Goal: Task Accomplishment & Management: Manage account settings

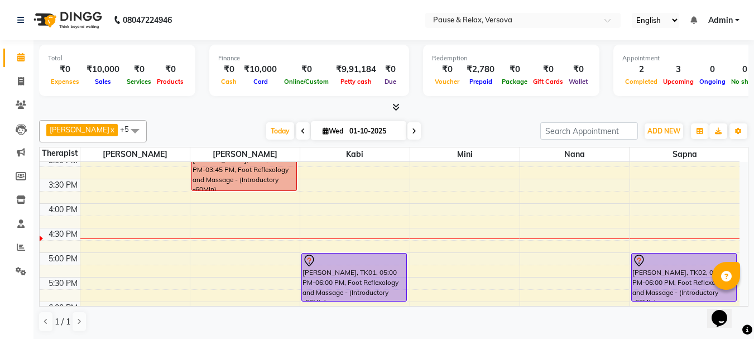
scroll to position [211, 0]
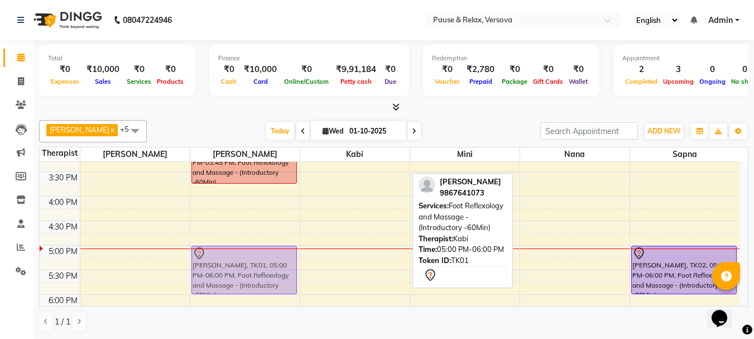
drag, startPoint x: 368, startPoint y: 254, endPoint x: 270, endPoint y: 254, distance: 98.2
click at [270, 254] on tr "[PERSON_NAME], TK03, 01:45 PM-02:45 PM, Foot Reflexology and Massage - (Introdu…" at bounding box center [390, 221] width 700 height 540
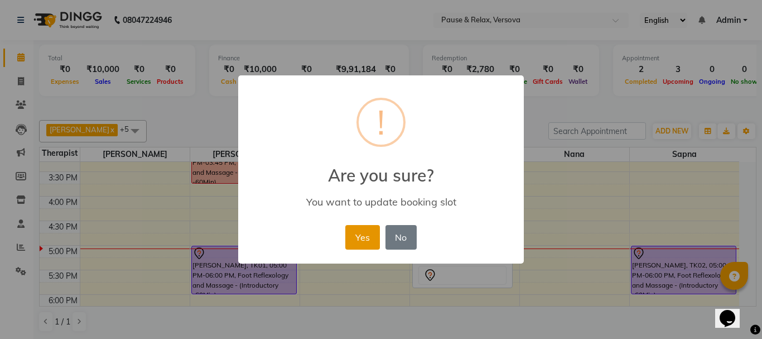
click at [359, 241] on button "Yes" at bounding box center [362, 237] width 34 height 25
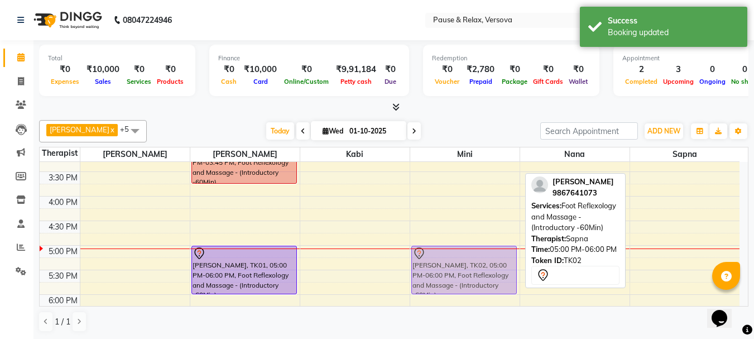
drag, startPoint x: 699, startPoint y: 254, endPoint x: 520, endPoint y: 254, distance: 179.1
click at [520, 254] on div "11:00 AM 11:30 AM 12:00 PM 12:30 PM 1:00 PM 1:30 PM 2:00 PM 2:30 PM 3:00 PM 3:3…" at bounding box center [390, 221] width 700 height 540
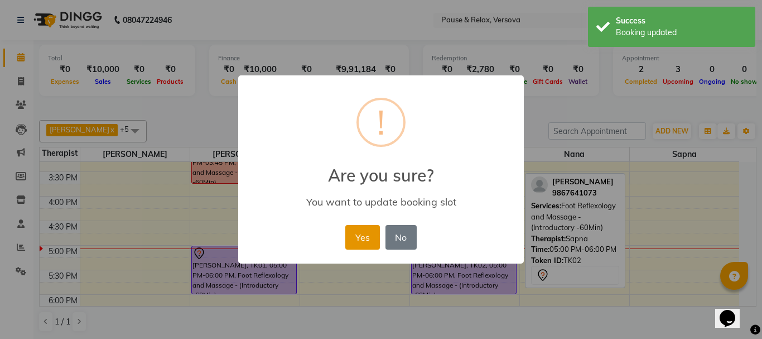
click at [353, 236] on button "Yes" at bounding box center [362, 237] width 34 height 25
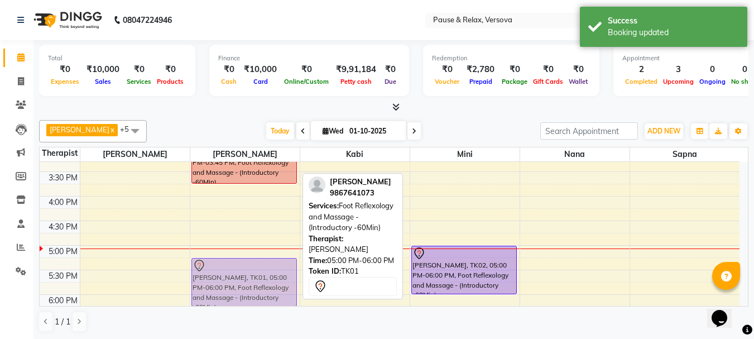
drag, startPoint x: 240, startPoint y: 256, endPoint x: 240, endPoint y: 264, distance: 8.4
click at [240, 264] on div "[PERSON_NAME], TK03, 01:45 PM-02:45 PM, Foot Reflexology and Massage - (Introdu…" at bounding box center [244, 221] width 109 height 540
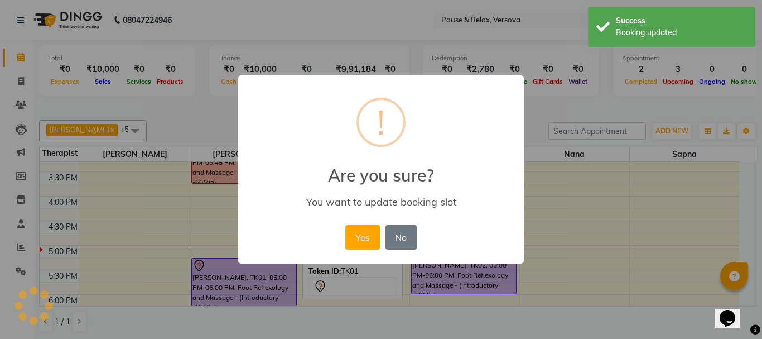
click at [367, 241] on button "Yes" at bounding box center [362, 237] width 34 height 25
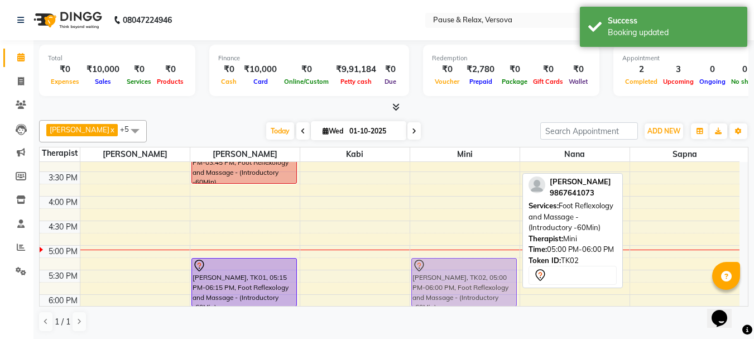
drag, startPoint x: 459, startPoint y: 254, endPoint x: 459, endPoint y: 264, distance: 9.5
click at [459, 264] on div "[PERSON_NAME], TK02, 05:00 PM-06:00 PM, Foot Reflexology and Massage - (Introdu…" at bounding box center [464, 221] width 109 height 540
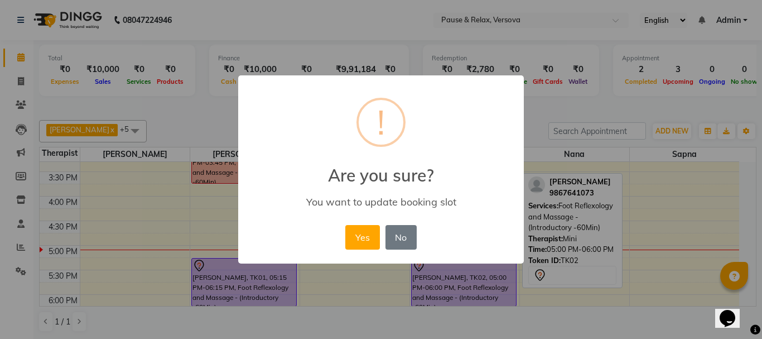
click at [363, 242] on button "Yes" at bounding box center [362, 237] width 34 height 25
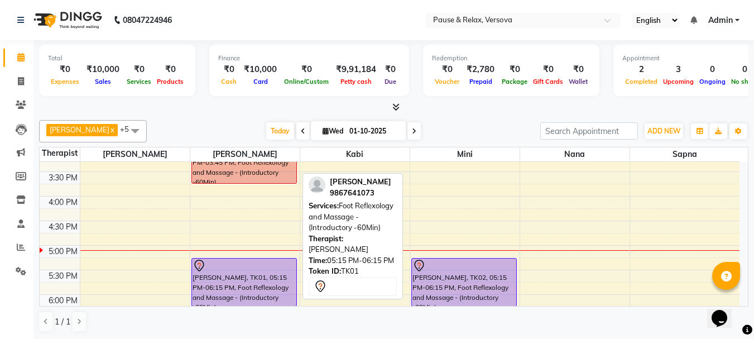
click at [254, 263] on div at bounding box center [244, 265] width 103 height 13
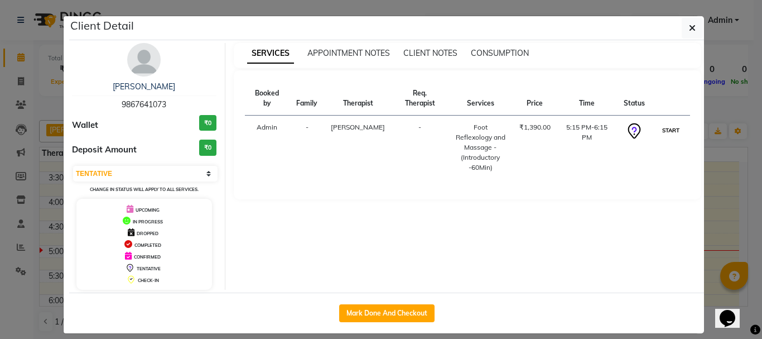
click at [667, 123] on button "START" at bounding box center [671, 130] width 23 height 14
select select "1"
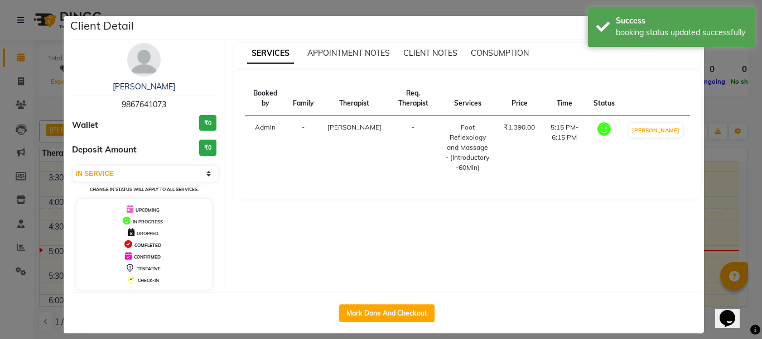
click at [724, 216] on ngb-modal-window "Client Detail [PERSON_NAME] 9867641073 Wallet ₹0 Deposit Amount ₹0 Select IN SE…" at bounding box center [381, 169] width 762 height 339
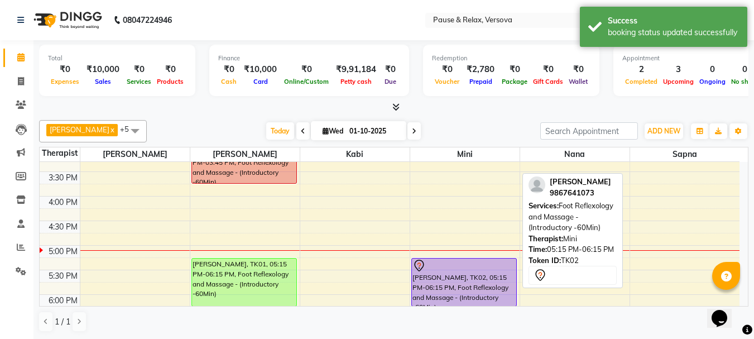
click at [455, 261] on div at bounding box center [463, 265] width 103 height 13
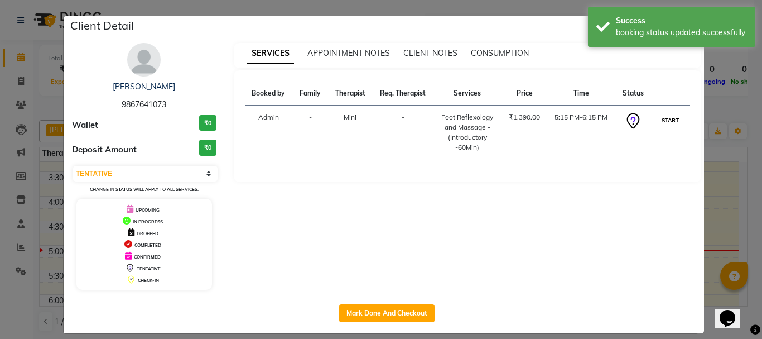
drag, startPoint x: 664, startPoint y: 120, endPoint x: 695, endPoint y: 167, distance: 56.8
click at [664, 120] on button "START" at bounding box center [670, 120] width 23 height 14
select select "1"
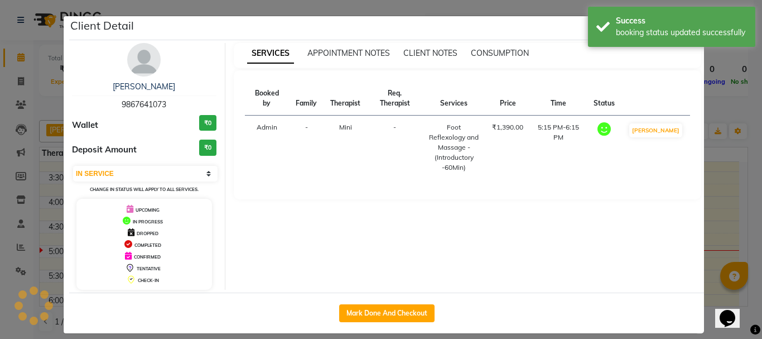
click at [717, 200] on ngb-modal-window "Client Detail [PERSON_NAME] 9867641073 Wallet ₹0 Deposit Amount ₹0 Select IN SE…" at bounding box center [381, 169] width 762 height 339
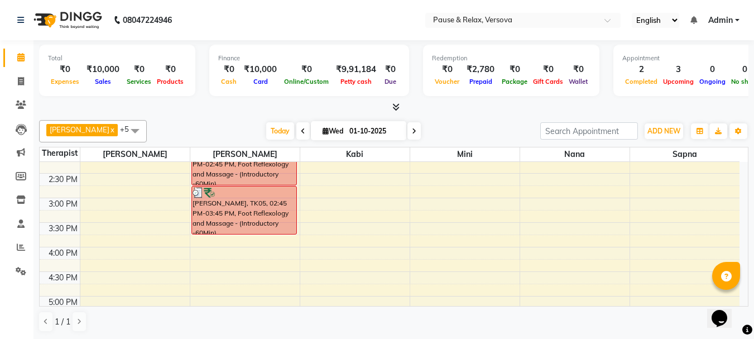
scroll to position [155, 0]
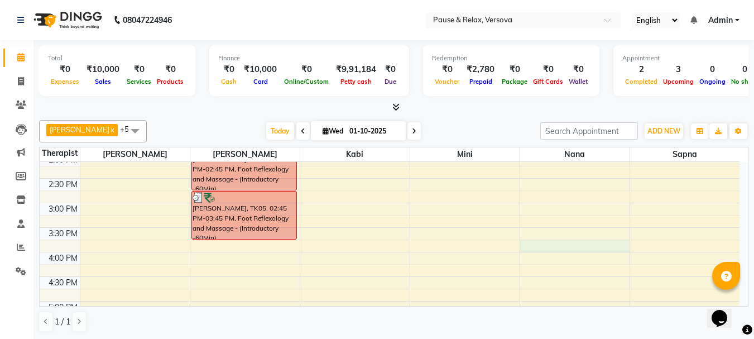
click at [577, 245] on div "11:00 AM 11:30 AM 12:00 PM 12:30 PM 1:00 PM 1:30 PM 2:00 PM 2:30 PM 3:00 PM 3:3…" at bounding box center [390, 277] width 700 height 540
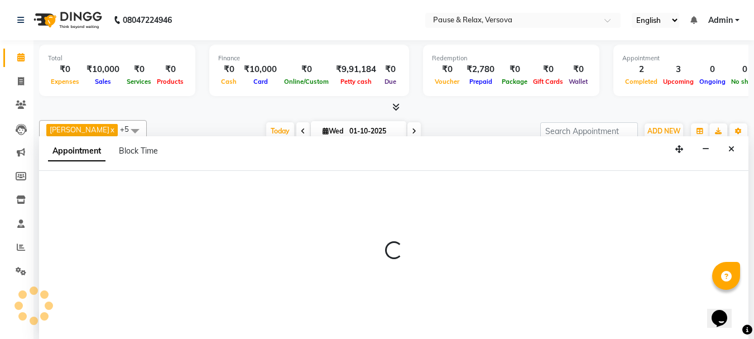
scroll to position [1, 0]
select select "92407"
select select "945"
select select "tentative"
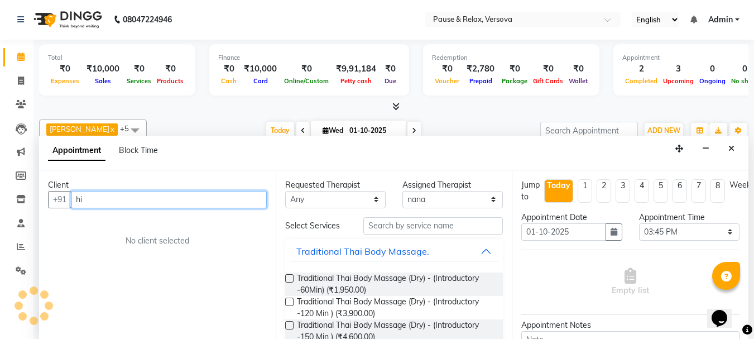
type input "h"
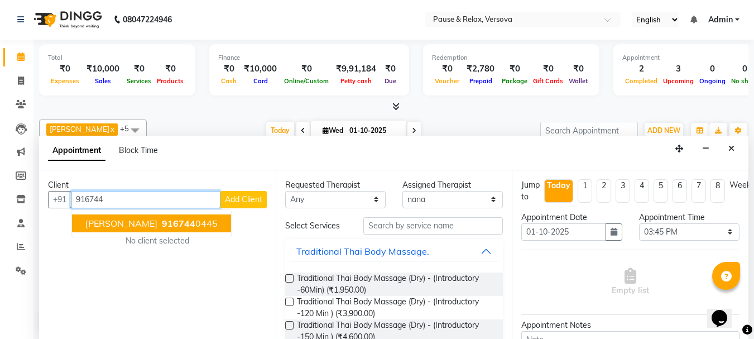
click at [169, 227] on span "916744" at bounding box center [178, 223] width 33 height 11
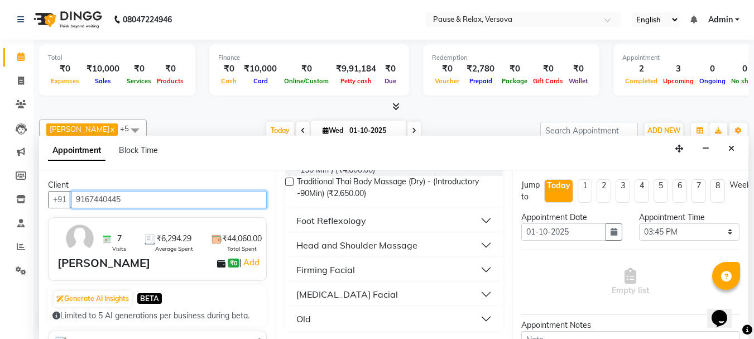
scroll to position [168, 0]
type input "9167440445"
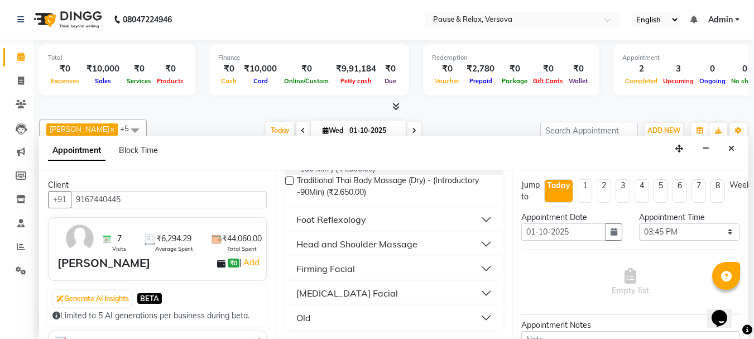
click at [476, 218] on button "Foot Reflexology" at bounding box center [394, 219] width 209 height 20
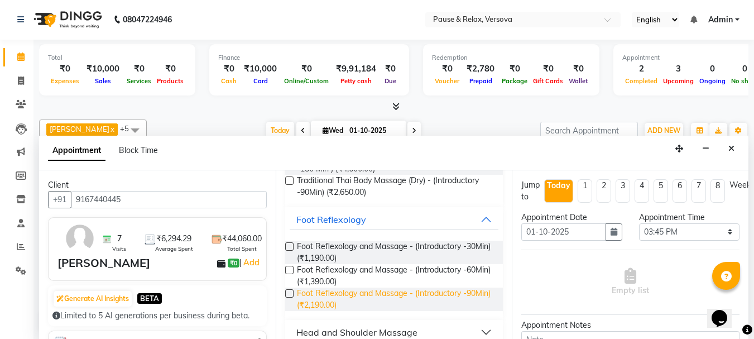
click at [422, 292] on span "Foot Reflexology and Massage - (Introductory -90Min) (₹2,190.00)" at bounding box center [396, 298] width 198 height 23
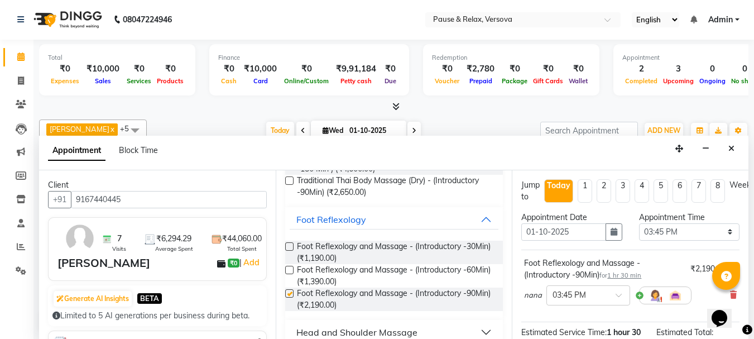
checkbox input "false"
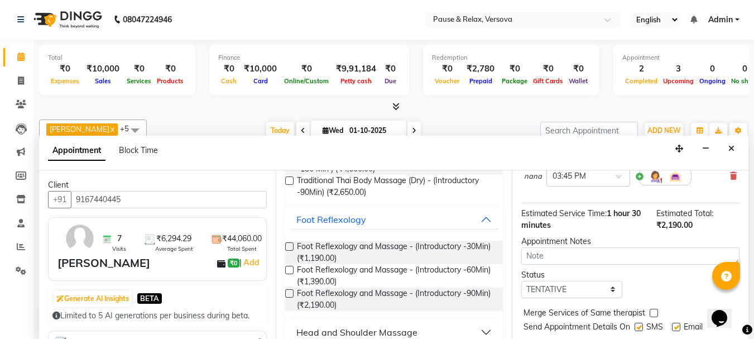
scroll to position [157, 0]
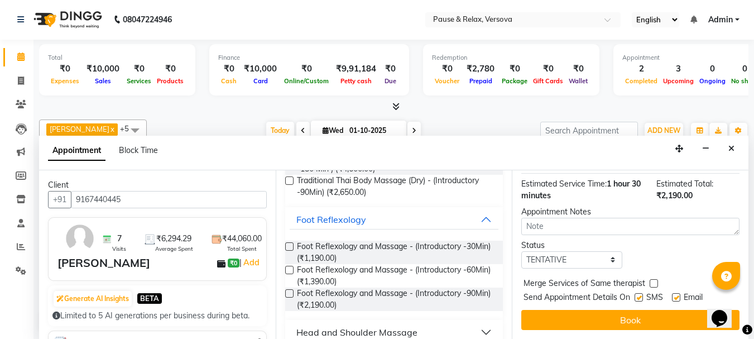
drag, startPoint x: 744, startPoint y: 207, endPoint x: 0, endPoint y: 13, distance: 769.3
click at [675, 293] on label at bounding box center [676, 297] width 8 height 8
click at [675, 295] on input "checkbox" at bounding box center [675, 298] width 7 height 7
checkbox input "false"
click at [671, 313] on button "Book" at bounding box center [630, 320] width 218 height 20
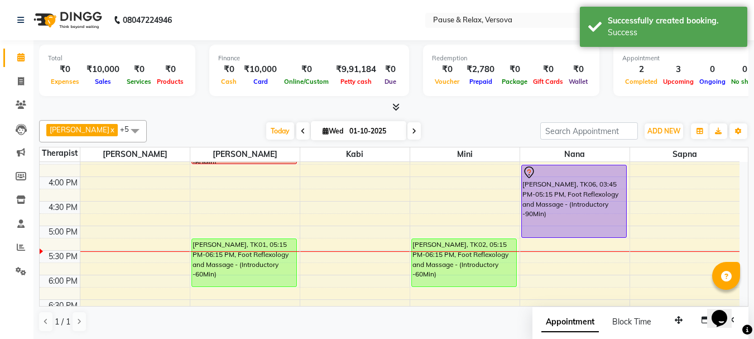
scroll to position [221, 0]
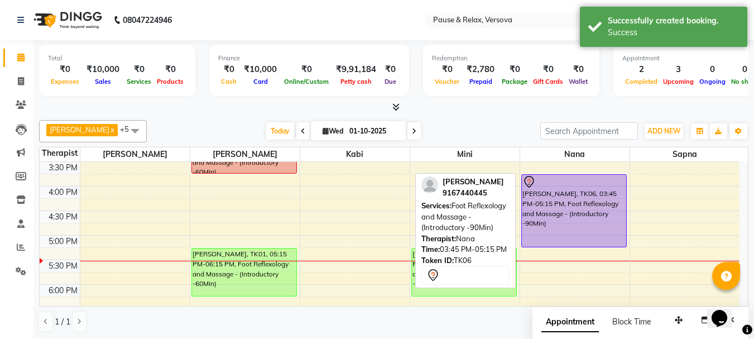
click at [561, 211] on div "[PERSON_NAME], TK06, 03:45 PM-05:15 PM, Foot Reflexology and Massage - (Introdu…" at bounding box center [574, 211] width 104 height 72
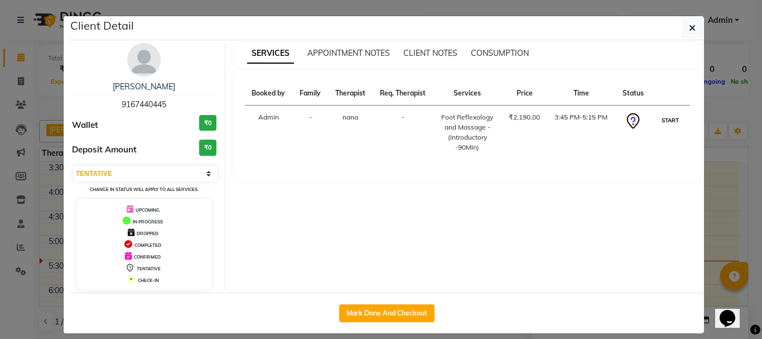
click at [669, 118] on button "START" at bounding box center [670, 120] width 23 height 14
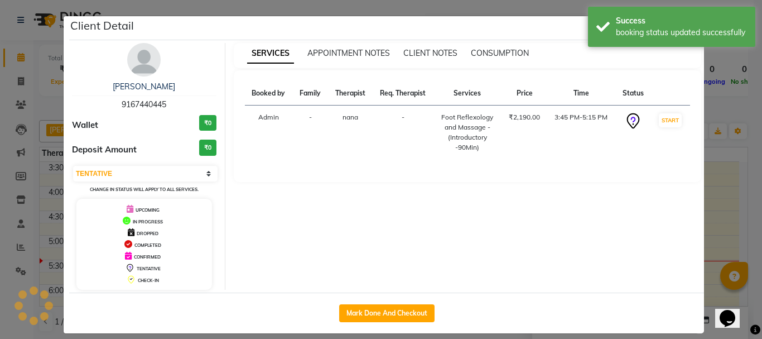
select select "1"
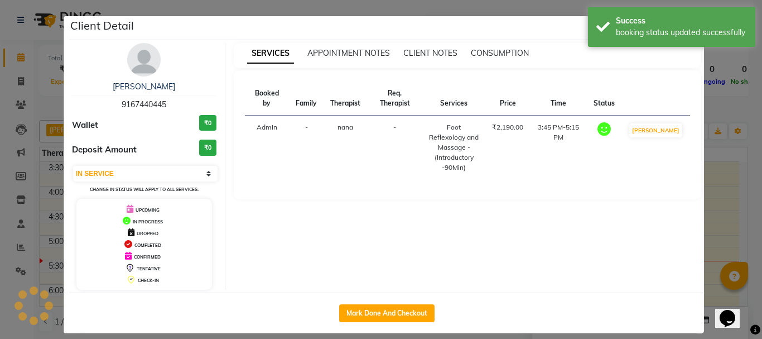
drag, startPoint x: 720, startPoint y: 208, endPoint x: 720, endPoint y: 216, distance: 7.8
click at [721, 209] on ngb-modal-window "Client Detail [PERSON_NAME] 9167440445 Wallet ₹0 Deposit Amount ₹0 Select IN SE…" at bounding box center [381, 169] width 762 height 339
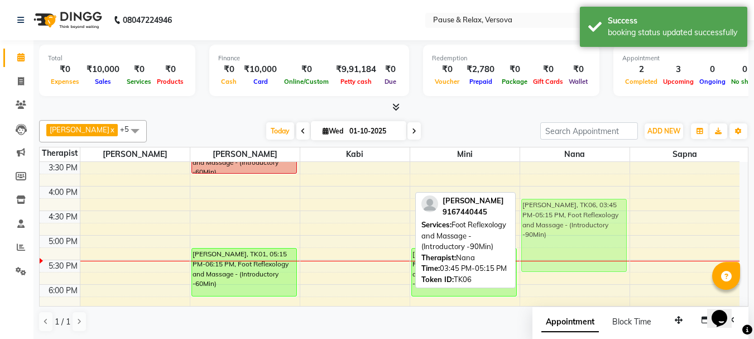
drag, startPoint x: 578, startPoint y: 180, endPoint x: 579, endPoint y: 206, distance: 25.7
click at [579, 206] on div "[PERSON_NAME], TK06, 03:45 PM-05:15 PM, Foot Reflexology and Massage - (Introdu…" at bounding box center [574, 211] width 109 height 540
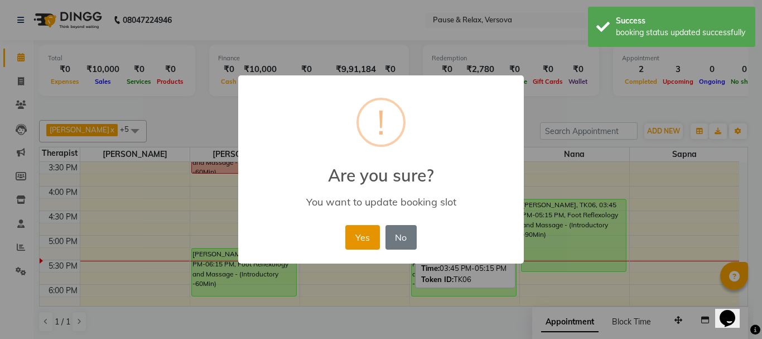
drag, startPoint x: 367, startPoint y: 235, endPoint x: 468, endPoint y: 254, distance: 103.4
click at [366, 236] on button "Yes" at bounding box center [362, 237] width 34 height 25
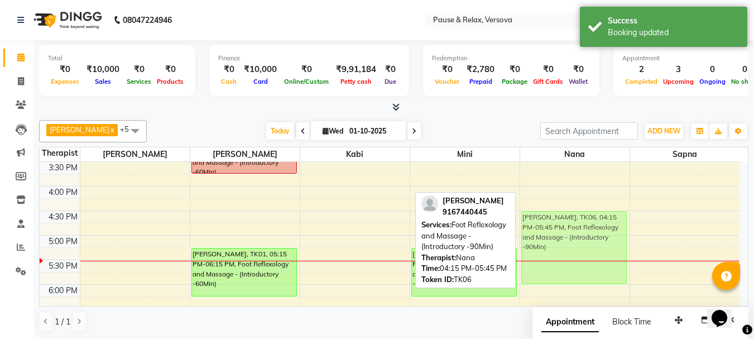
drag, startPoint x: 565, startPoint y: 210, endPoint x: 565, endPoint y: 220, distance: 10.0
click at [565, 220] on div "[PERSON_NAME], TK06, 04:15 PM-05:45 PM, Foot Reflexology and Massage - (Introdu…" at bounding box center [574, 211] width 109 height 540
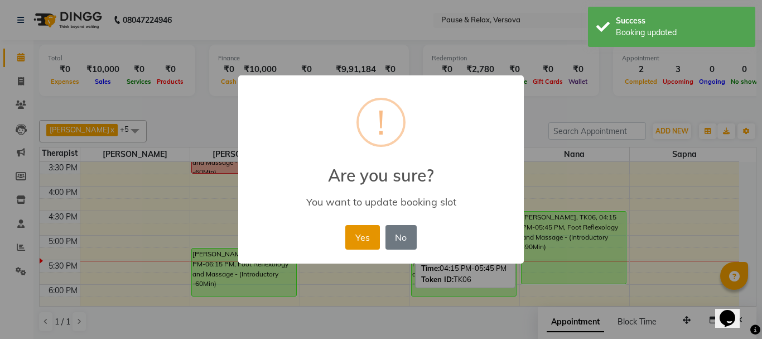
click at [349, 238] on button "Yes" at bounding box center [362, 237] width 34 height 25
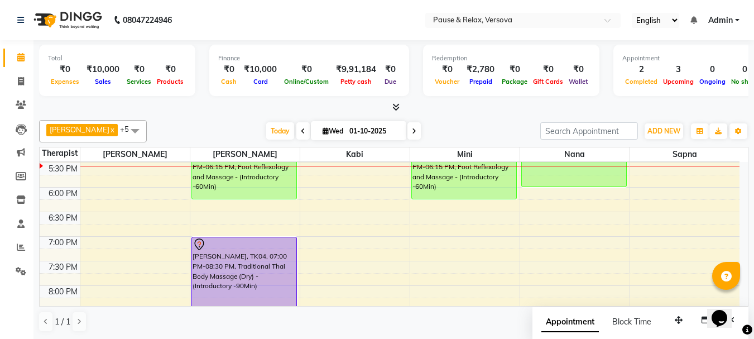
scroll to position [325, 0]
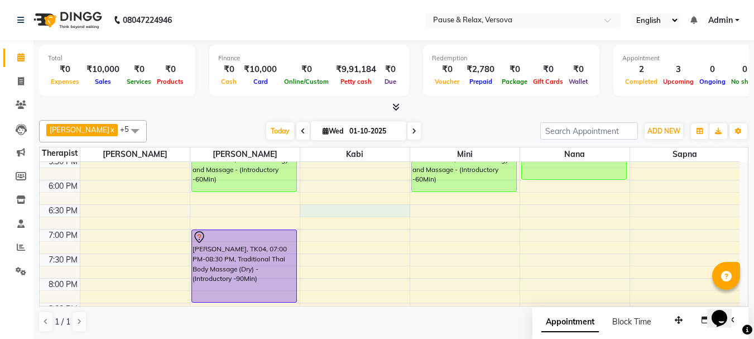
click at [326, 209] on div "11:00 AM 11:30 AM 12:00 PM 12:30 PM 1:00 PM 1:30 PM 2:00 PM 2:30 PM 3:00 PM 3:3…" at bounding box center [390, 106] width 700 height 540
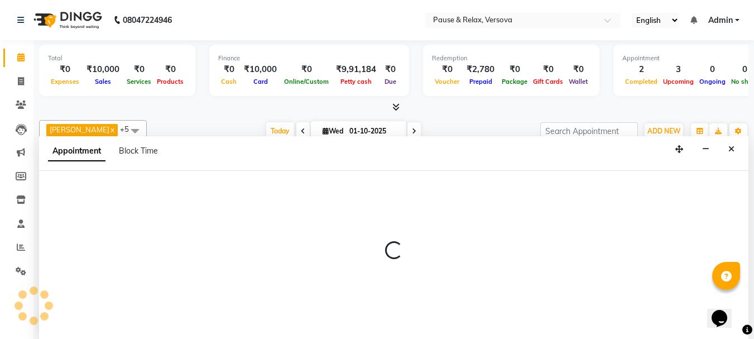
scroll to position [1, 0]
select select "92319"
select select "tentative"
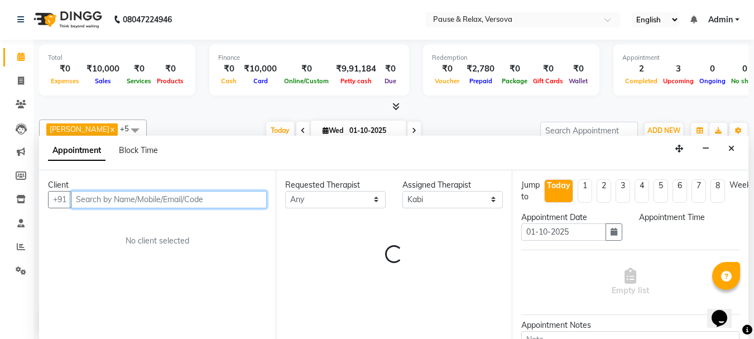
select select "1110"
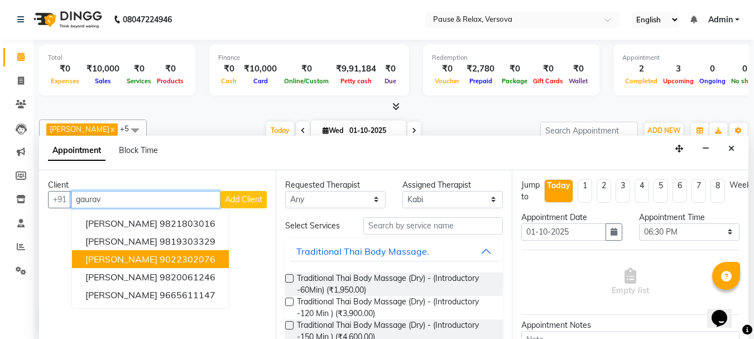
click at [141, 264] on span "[PERSON_NAME]" at bounding box center [121, 258] width 72 height 11
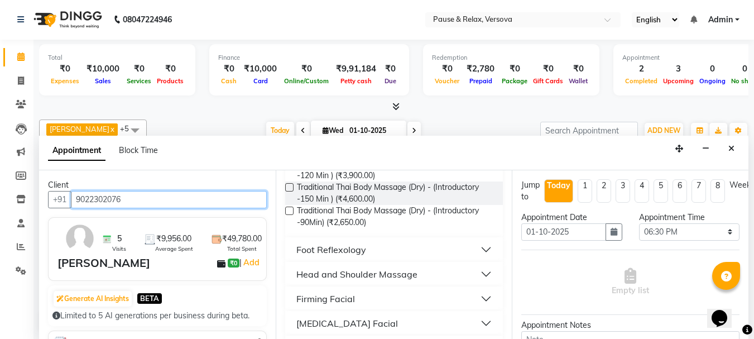
scroll to position [153, 0]
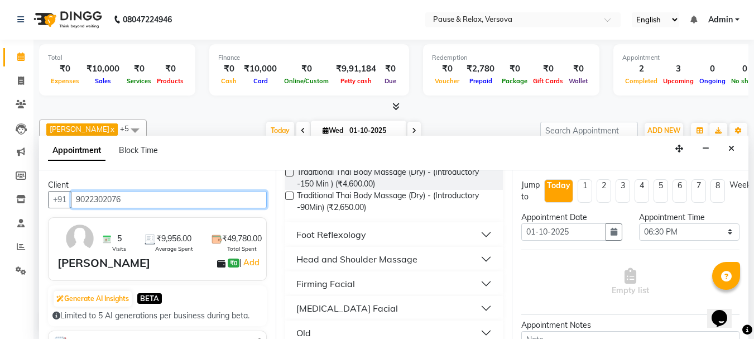
type input "9022302076"
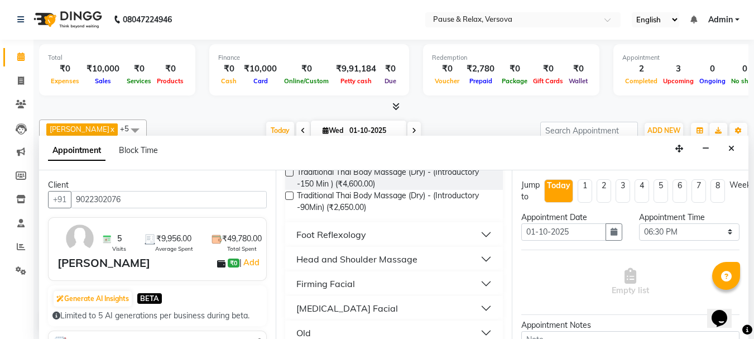
click at [473, 235] on button "Foot Reflexology" at bounding box center [394, 234] width 209 height 20
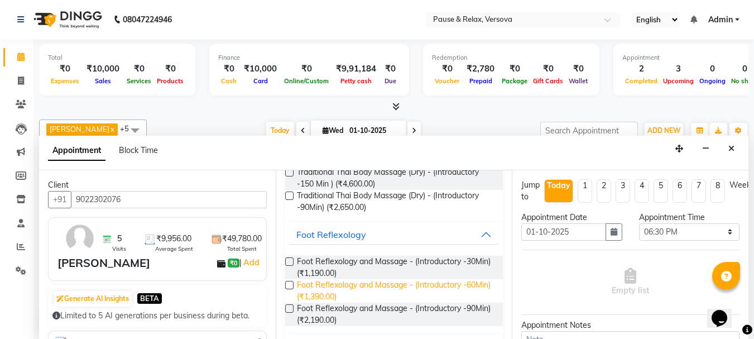
click at [445, 283] on span "Foot Reflexology and Massage - (Introductory -60Min) (₹1,390.00)" at bounding box center [396, 290] width 198 height 23
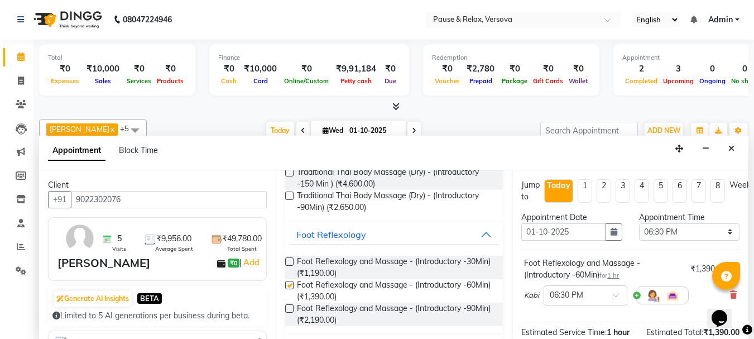
checkbox input "false"
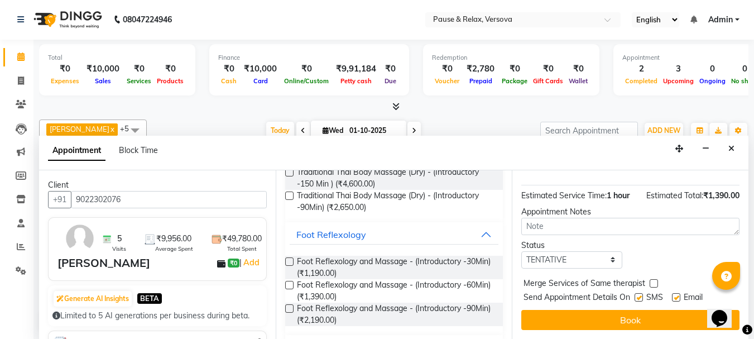
click at [677, 293] on label at bounding box center [676, 297] width 8 height 8
click at [677, 295] on input "checkbox" at bounding box center [675, 298] width 7 height 7
checkbox input "false"
click at [657, 319] on button "Book" at bounding box center [630, 320] width 218 height 20
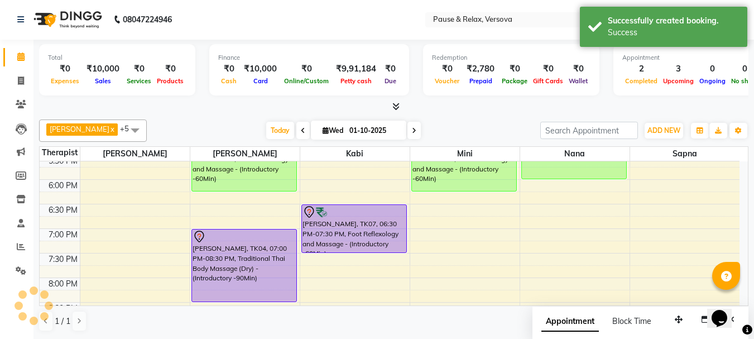
scroll to position [0, 0]
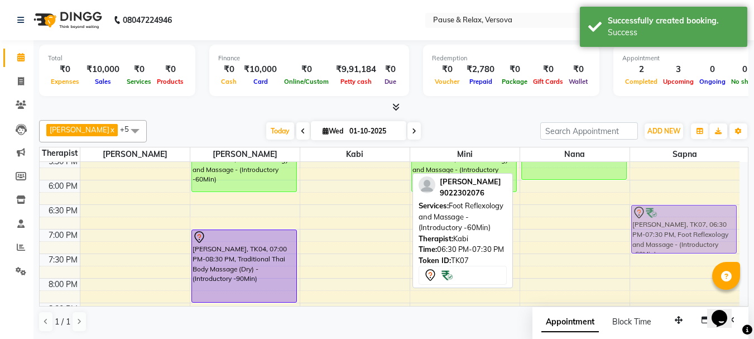
drag, startPoint x: 340, startPoint y: 213, endPoint x: 622, endPoint y: 213, distance: 282.4
click at [669, 213] on tr "[PERSON_NAME], TK03, 01:45 PM-02:45 PM, Foot Reflexology and Massage - (Introdu…" at bounding box center [390, 106] width 700 height 540
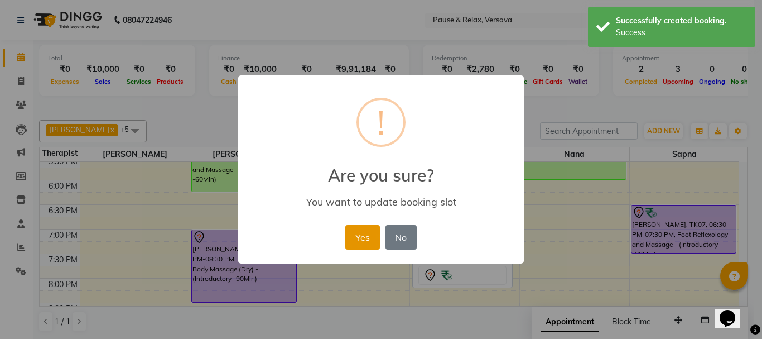
click at [374, 236] on button "Yes" at bounding box center [362, 237] width 34 height 25
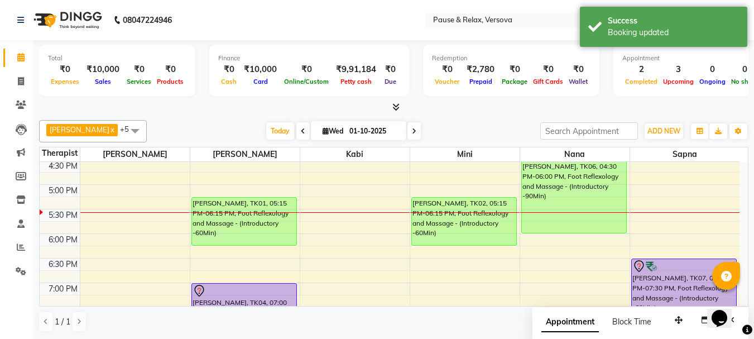
scroll to position [260, 0]
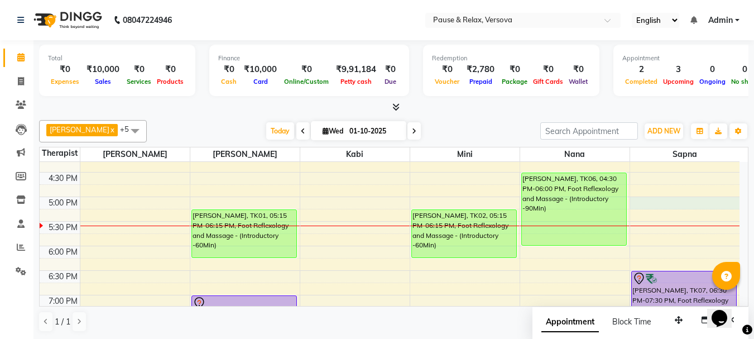
click at [691, 202] on div "11:00 AM 11:30 AM 12:00 PM 12:30 PM 1:00 PM 1:30 PM 2:00 PM 2:30 PM 3:00 PM 3:3…" at bounding box center [390, 172] width 700 height 540
select select "93075"
select select "1020"
select select "tentative"
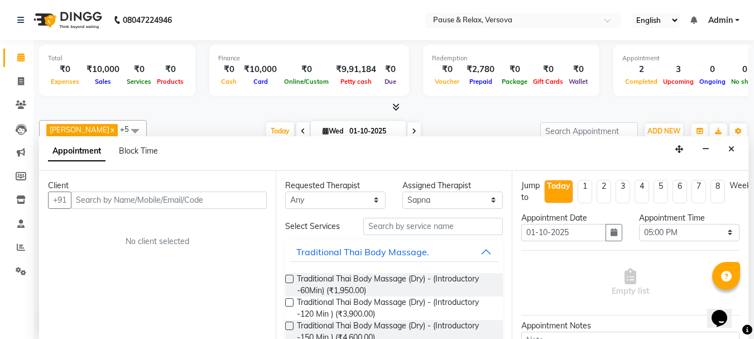
click at [162, 200] on input "text" at bounding box center [169, 199] width 196 height 17
click at [22, 54] on icon at bounding box center [20, 57] width 7 height 8
click at [22, 80] on icon at bounding box center [21, 81] width 6 height 8
select select "service"
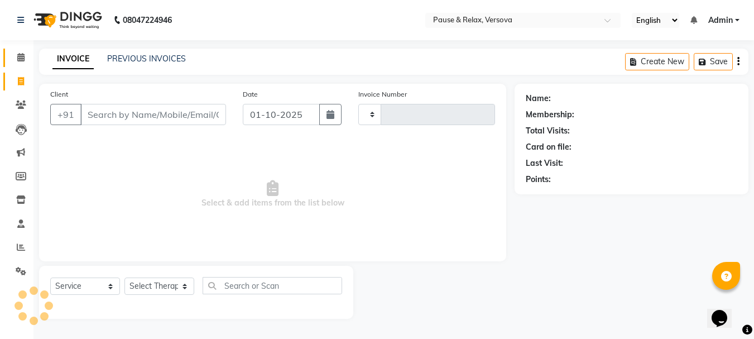
type input "1802"
select select "6832"
click at [22, 59] on icon at bounding box center [20, 57] width 7 height 8
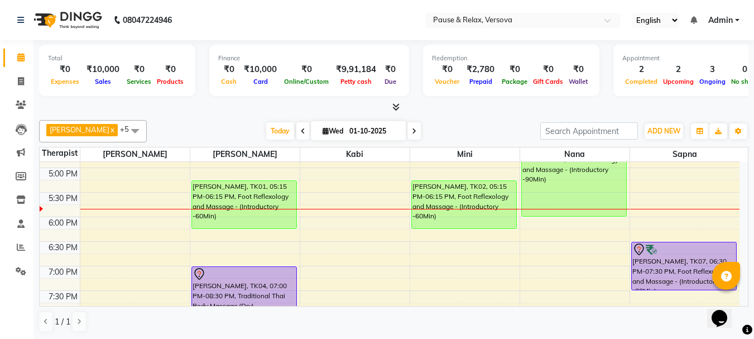
scroll to position [294, 0]
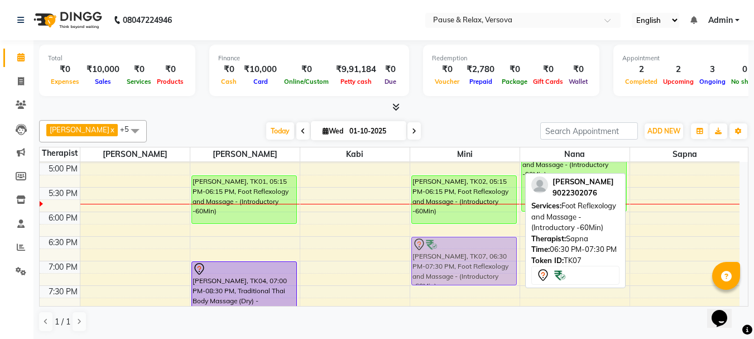
drag, startPoint x: 683, startPoint y: 243, endPoint x: 494, endPoint y: 244, distance: 188.1
click at [466, 244] on tr "[PERSON_NAME], TK03, 01:45 PM-02:45 PM, Foot Reflexology and Massage - (Introdu…" at bounding box center [390, 138] width 700 height 540
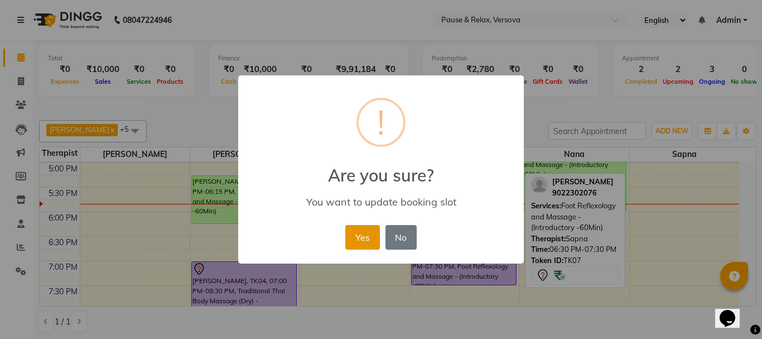
click at [364, 242] on button "Yes" at bounding box center [362, 237] width 34 height 25
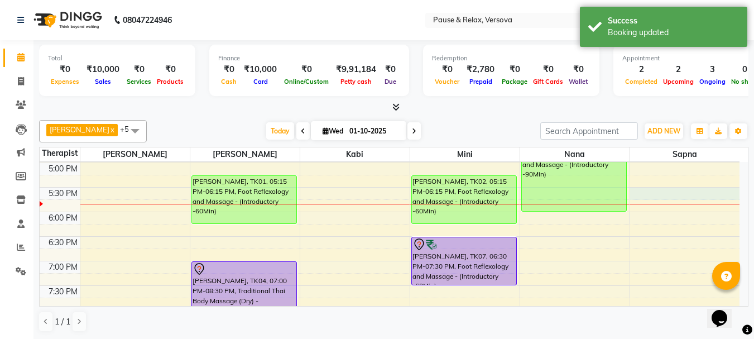
click at [677, 193] on div "11:00 AM 11:30 AM 12:00 PM 12:30 PM 1:00 PM 1:30 PM 2:00 PM 2:30 PM 3:00 PM 3:3…" at bounding box center [390, 138] width 700 height 540
select select "93075"
select select "tentative"
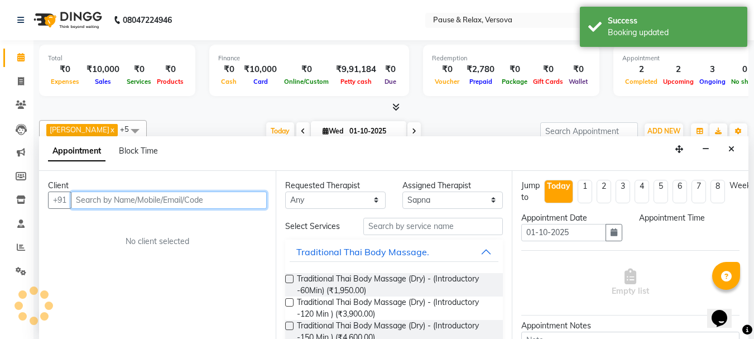
scroll to position [1, 0]
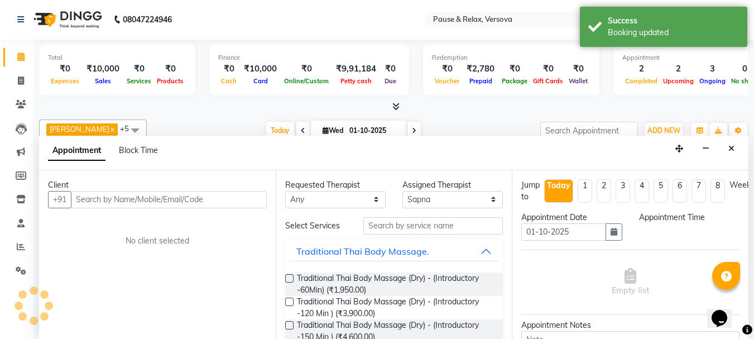
select select "1050"
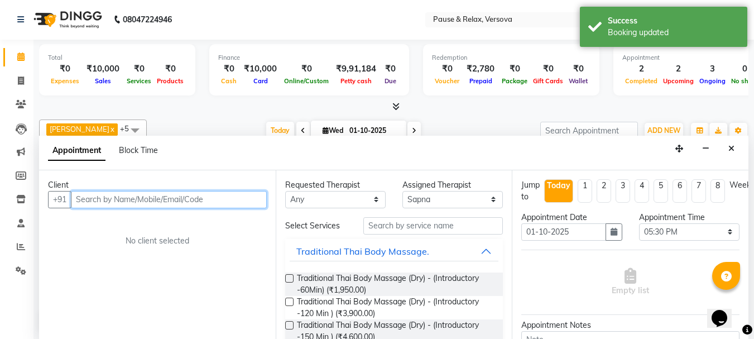
click at [111, 199] on input "text" at bounding box center [169, 199] width 196 height 17
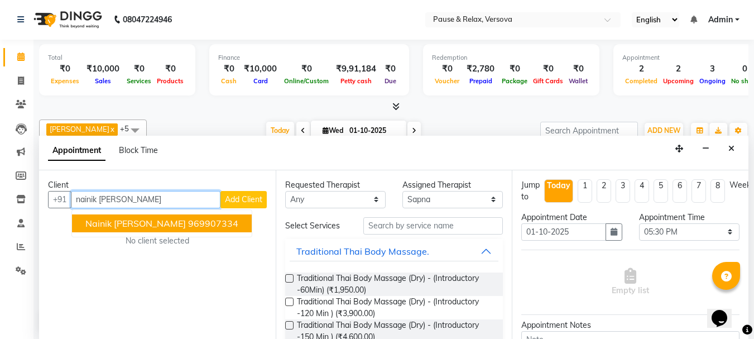
click at [127, 226] on span "Nainik [PERSON_NAME]" at bounding box center [135, 223] width 100 height 11
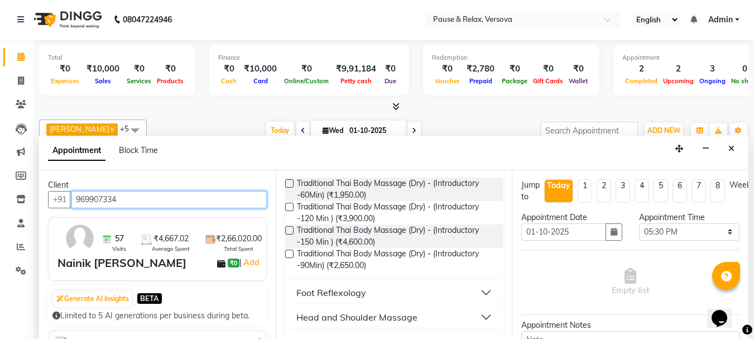
scroll to position [82, 0]
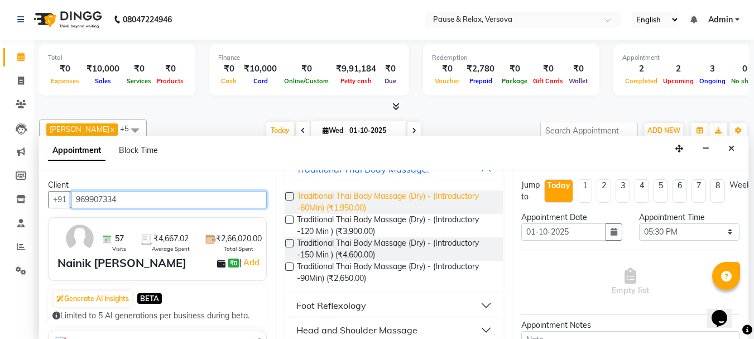
type input "969907334"
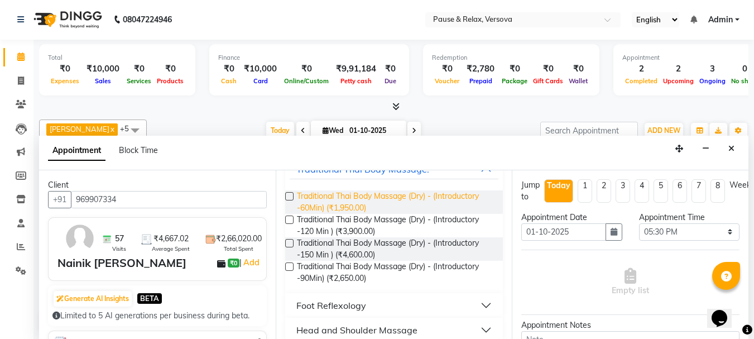
click at [335, 201] on span "Traditional Thai Body Massage (Dry) - (Introductory -60Min) (₹1,950.00)" at bounding box center [396, 201] width 198 height 23
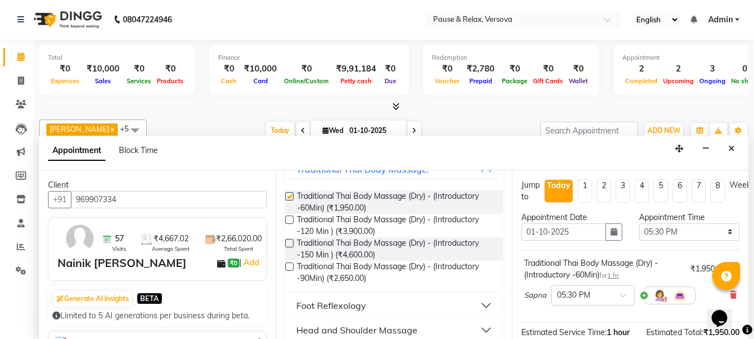
checkbox input "false"
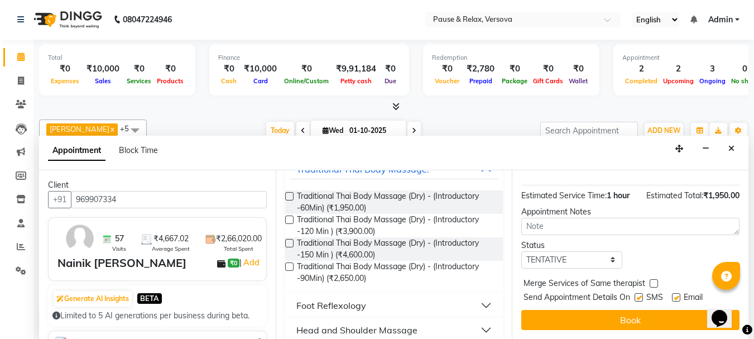
scroll to position [145, 0]
click at [679, 293] on label at bounding box center [676, 297] width 8 height 8
click at [679, 295] on input "checkbox" at bounding box center [675, 298] width 7 height 7
checkbox input "false"
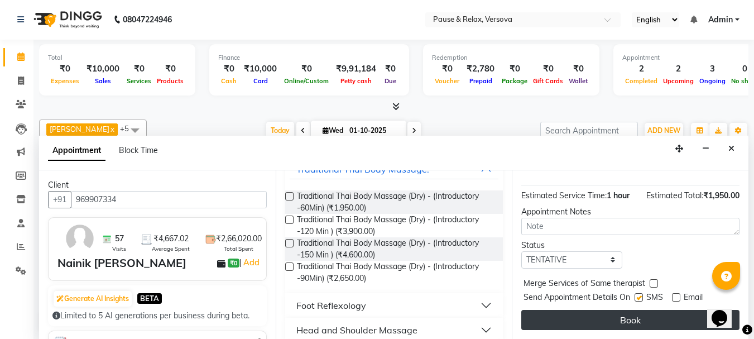
click at [664, 310] on button "Book" at bounding box center [630, 320] width 218 height 20
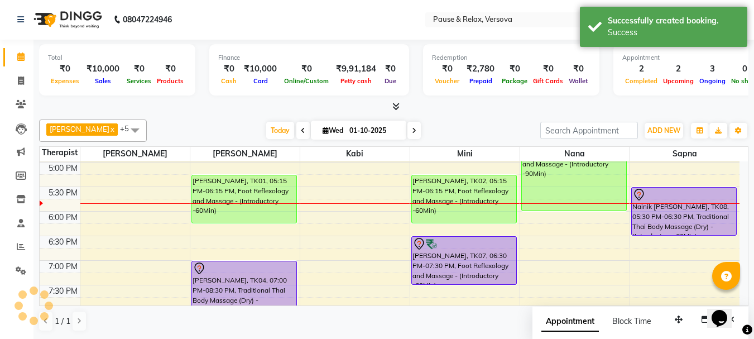
scroll to position [0, 0]
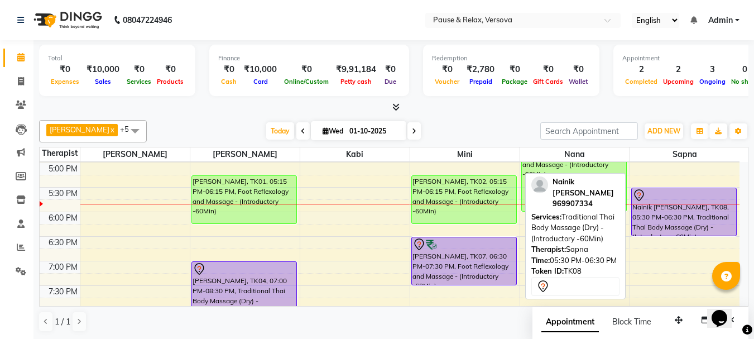
click at [683, 201] on div at bounding box center [684, 195] width 104 height 13
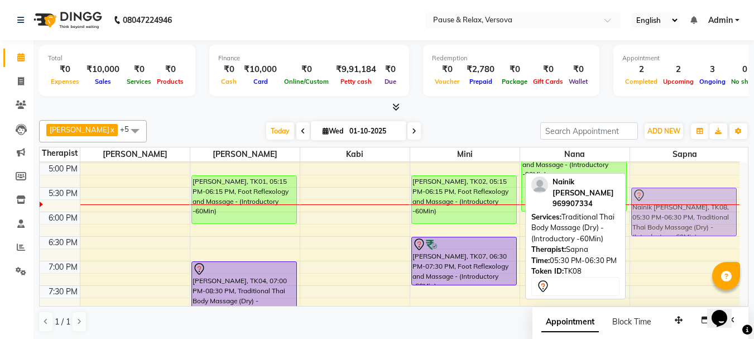
click at [688, 196] on div "Nainik [PERSON_NAME], TK08, 05:30 PM-06:30 PM, Traditional Thai Body Massage (D…" at bounding box center [685, 138] width 110 height 540
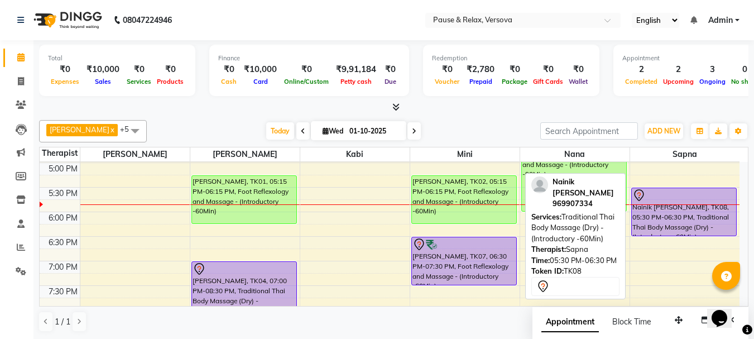
click at [687, 196] on div at bounding box center [684, 195] width 104 height 13
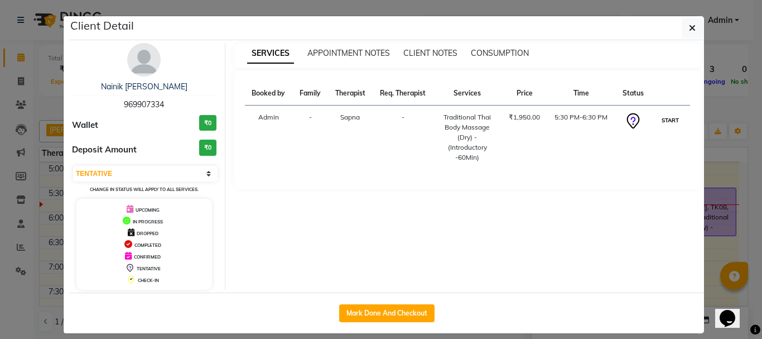
click at [672, 119] on button "START" at bounding box center [670, 120] width 23 height 14
select select "1"
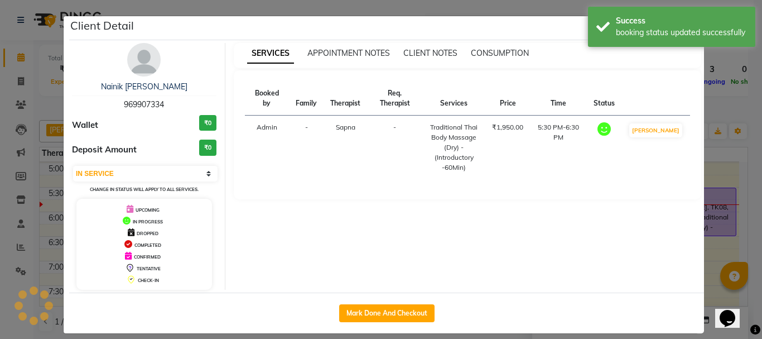
click at [716, 250] on ngb-modal-window "Client Detail Nainik [PERSON_NAME] 969907334 Wallet ₹0 Deposit Amount ₹0 Select…" at bounding box center [381, 169] width 762 height 339
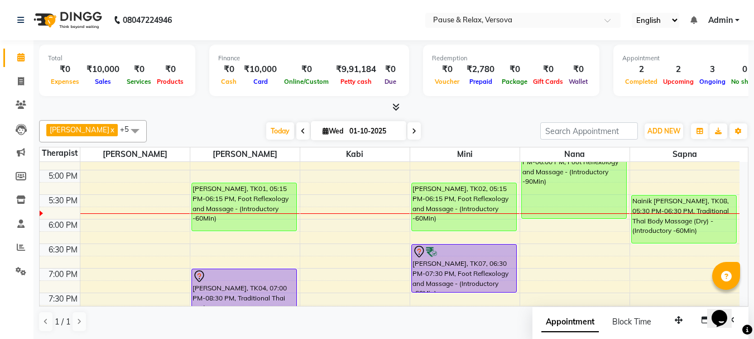
scroll to position [274, 0]
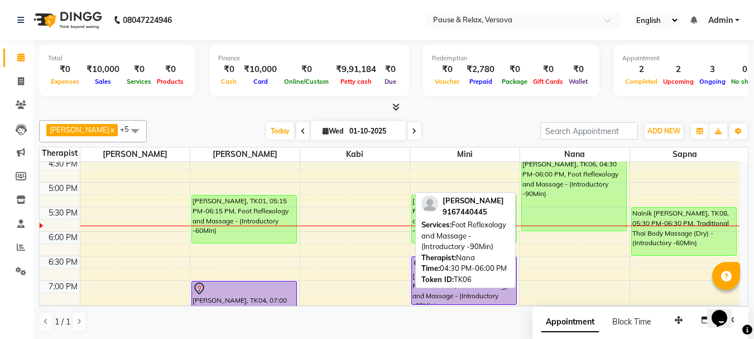
click at [580, 191] on div "[PERSON_NAME], TK06, 04:30 PM-06:00 PM, Foot Reflexology and Massage - (Introdu…" at bounding box center [574, 194] width 104 height 72
select select "1"
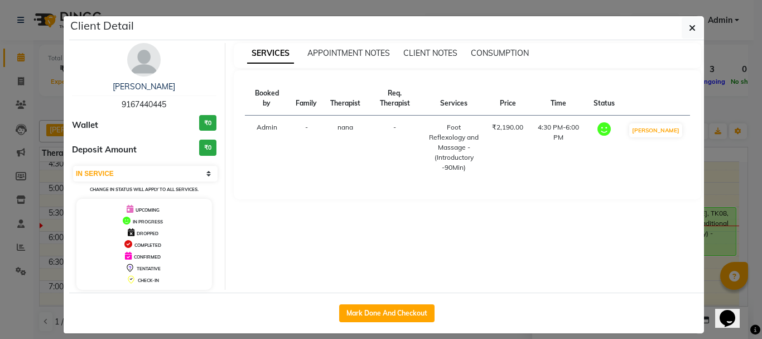
click at [122, 106] on span "9167440445" at bounding box center [144, 104] width 45 height 10
copy span "9167440445"
drag, startPoint x: 683, startPoint y: 27, endPoint x: 675, endPoint y: 34, distance: 11.1
click at [683, 28] on button "button" at bounding box center [692, 27] width 21 height 21
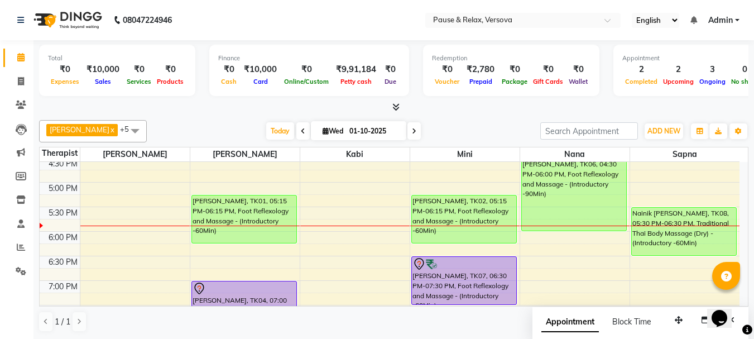
scroll to position [340, 0]
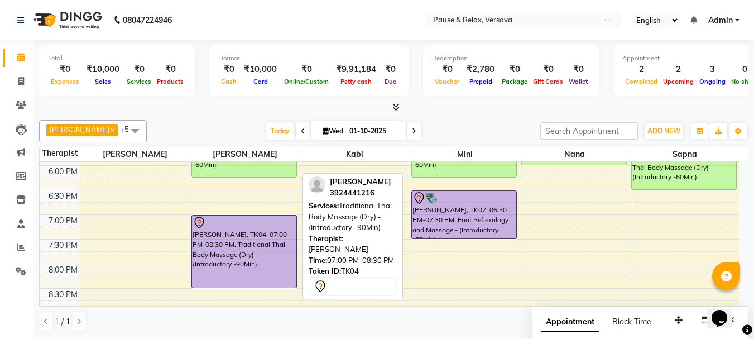
click at [245, 246] on div "[PERSON_NAME], TK04, 07:00 PM-08:30 PM, Traditional Thai Body Massage (Dry) - (…" at bounding box center [244, 251] width 104 height 72
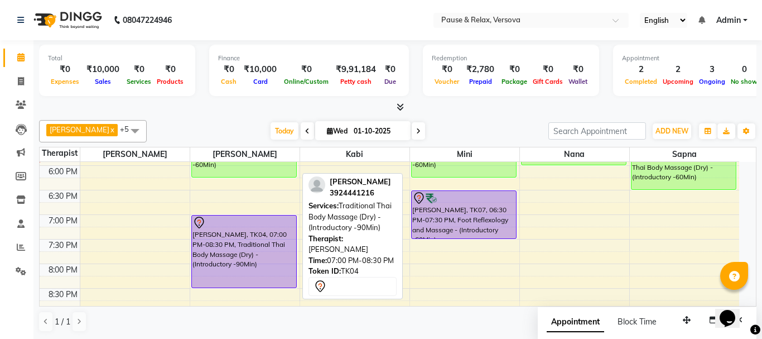
select select "7"
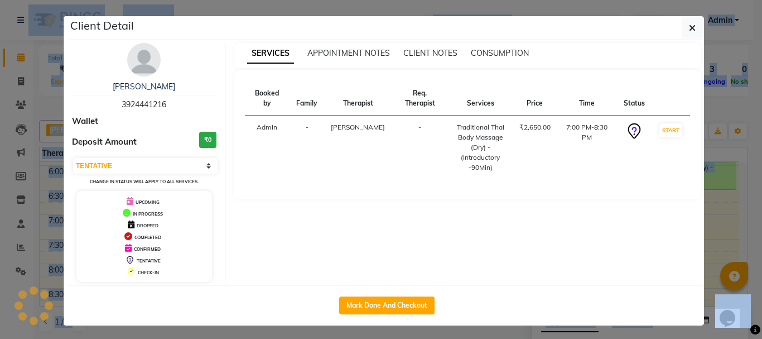
click at [247, 246] on div "SERVICES APPOINTMENT NOTES CLIENT NOTES CONSUMPTION Booked by Family Therapist …" at bounding box center [467, 162] width 485 height 239
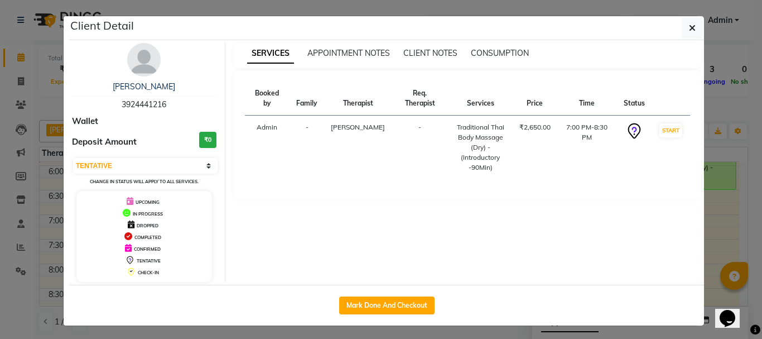
click at [138, 103] on span "3924441216" at bounding box center [144, 104] width 45 height 10
click at [138, 104] on span "3924441216" at bounding box center [144, 104] width 45 height 10
copy span "3924441216"
click at [691, 24] on icon "button" at bounding box center [692, 27] width 7 height 9
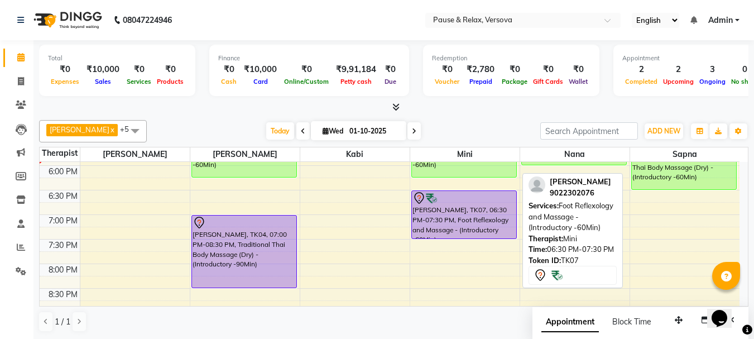
click at [462, 219] on div "[PERSON_NAME], TK07, 06:30 PM-07:30 PM, Foot Reflexology and Massage - (Introdu…" at bounding box center [464, 214] width 104 height 47
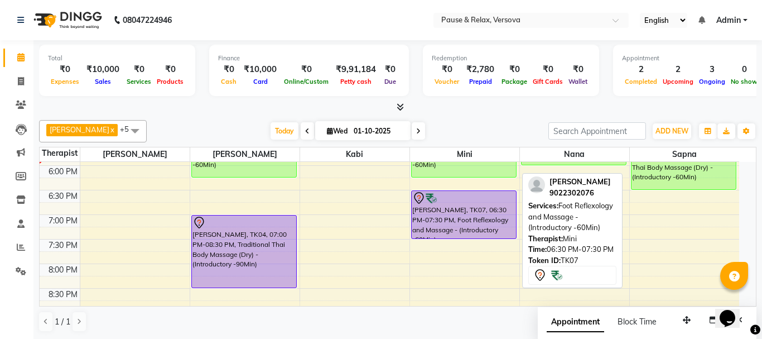
select select "7"
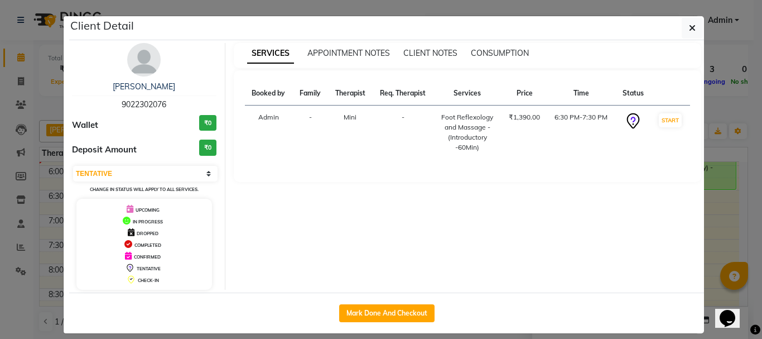
drag, startPoint x: 685, startPoint y: 31, endPoint x: 701, endPoint y: 36, distance: 17.1
click at [684, 31] on button "button" at bounding box center [692, 27] width 21 height 21
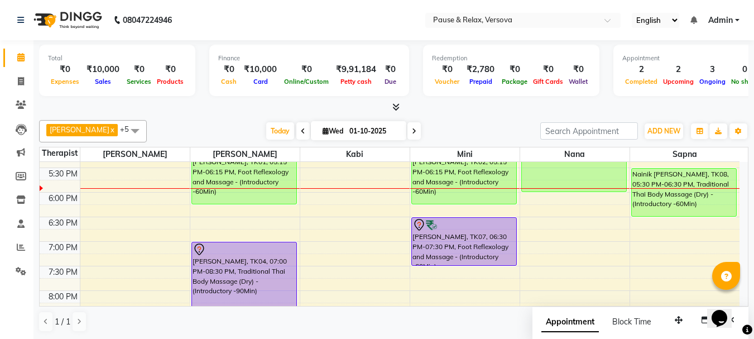
scroll to position [310, 0]
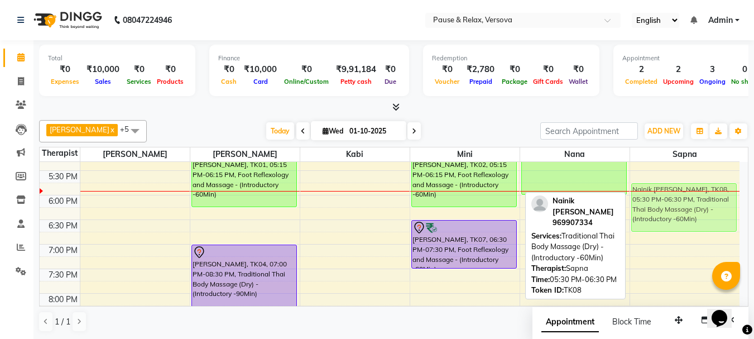
drag, startPoint x: 675, startPoint y: 203, endPoint x: 677, endPoint y: 211, distance: 8.5
click at [677, 211] on div "Nainik [PERSON_NAME], TK08, 05:30 PM-06:30 PM, Traditional Thai Body Massage (D…" at bounding box center [685, 122] width 110 height 540
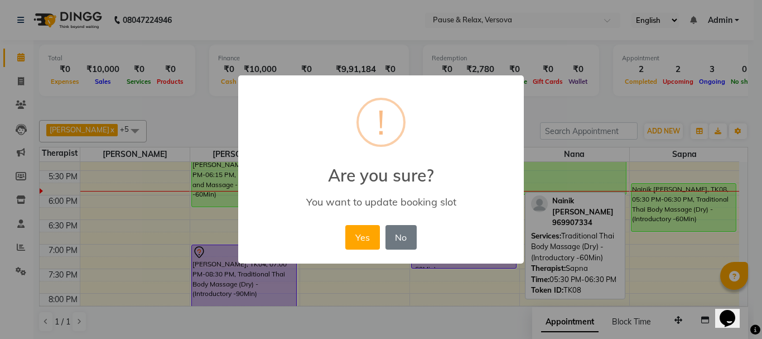
click at [374, 238] on button "Yes" at bounding box center [362, 237] width 34 height 25
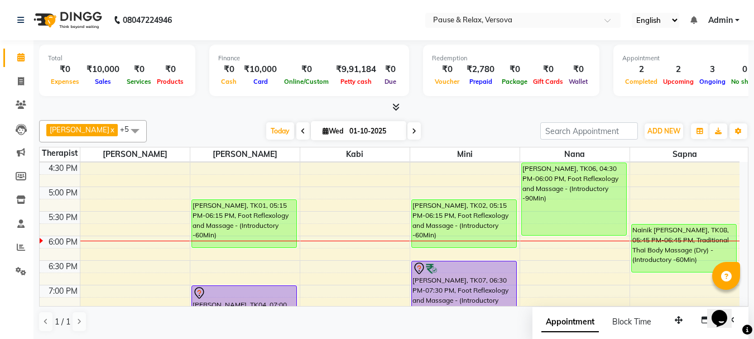
scroll to position [306, 0]
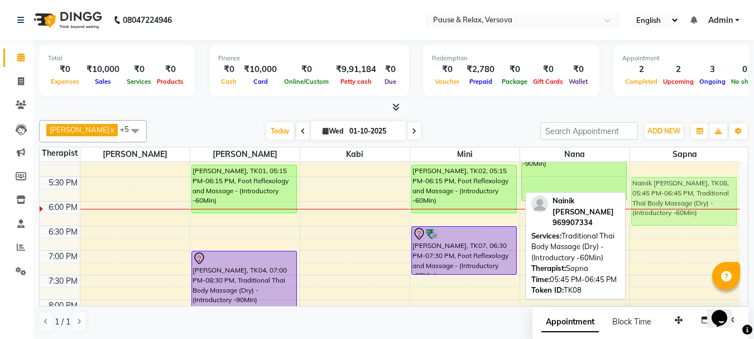
drag, startPoint x: 688, startPoint y: 196, endPoint x: 688, endPoint y: 185, distance: 11.2
click at [688, 185] on div "Nainik [PERSON_NAME], TK08, 05:45 PM-06:45 PM, Traditional Thai Body Massage (D…" at bounding box center [685, 128] width 110 height 540
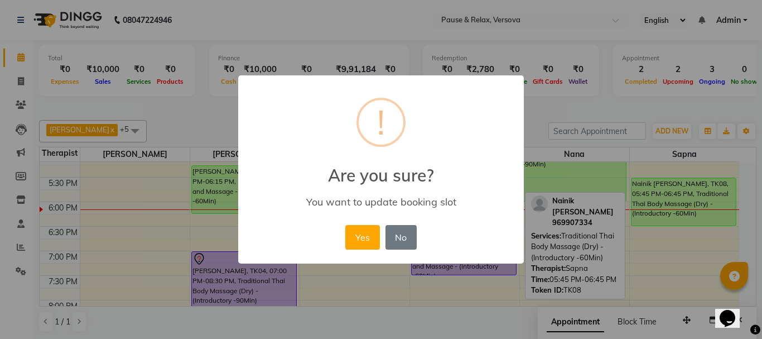
click at [359, 239] on button "Yes" at bounding box center [362, 237] width 34 height 25
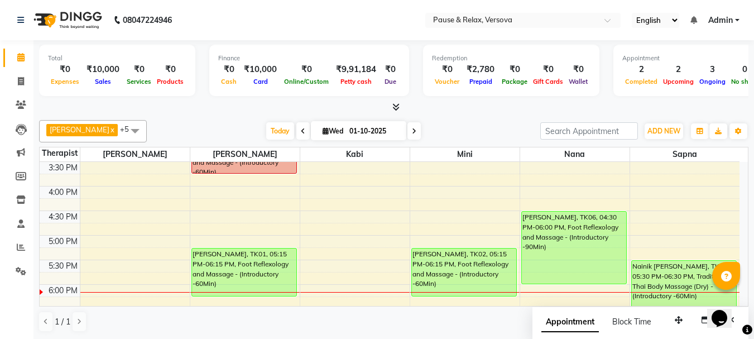
scroll to position [233, 0]
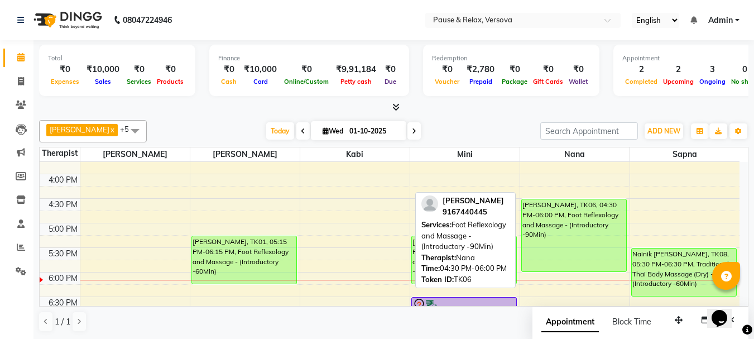
click at [574, 241] on div "[PERSON_NAME], TK06, 04:30 PM-06:00 PM, Foot Reflexology and Massage - (Introdu…" at bounding box center [574, 235] width 104 height 72
click at [573, 241] on div "[PERSON_NAME], TK06, 04:30 PM-06:00 PM, Foot Reflexology and Massage - (Introdu…" at bounding box center [574, 235] width 104 height 72
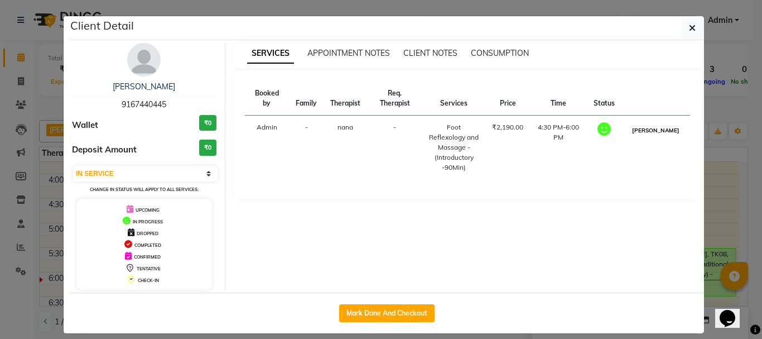
click at [661, 137] on button "[PERSON_NAME]" at bounding box center [656, 130] width 53 height 14
select select "3"
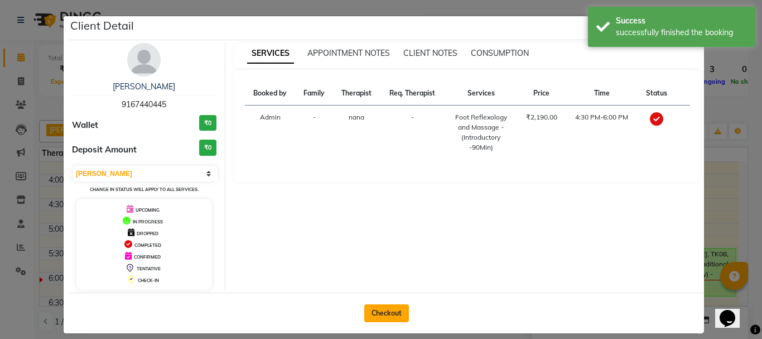
click at [400, 314] on button "Checkout" at bounding box center [386, 313] width 45 height 18
select select "service"
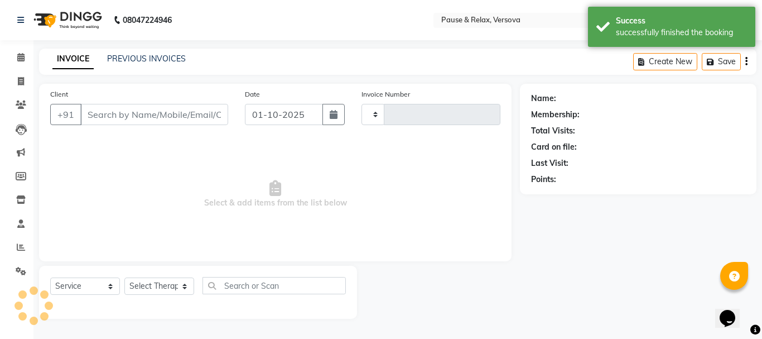
type input "1802"
select select "6832"
type input "9167440445"
select select "92407"
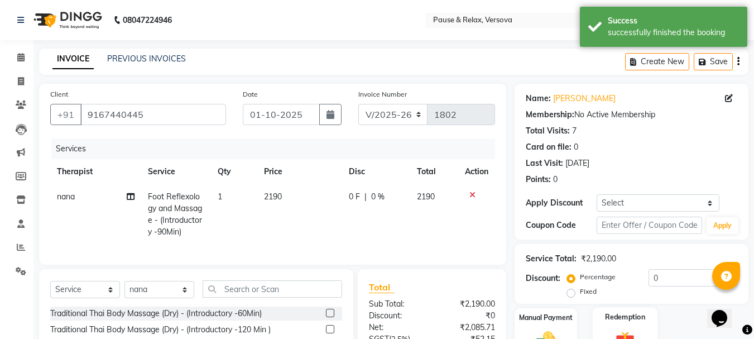
scroll to position [120, 0]
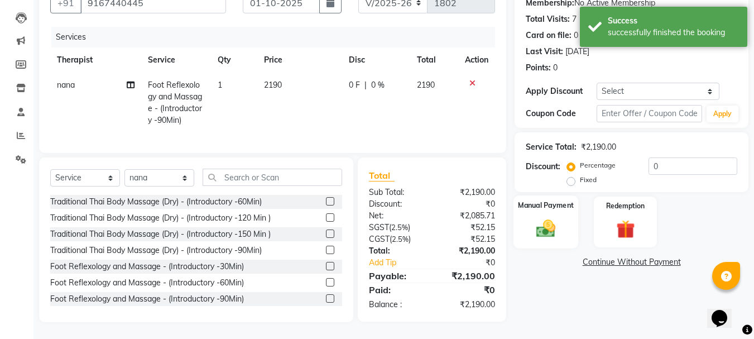
click at [534, 200] on label "Manual Payment" at bounding box center [546, 205] width 56 height 11
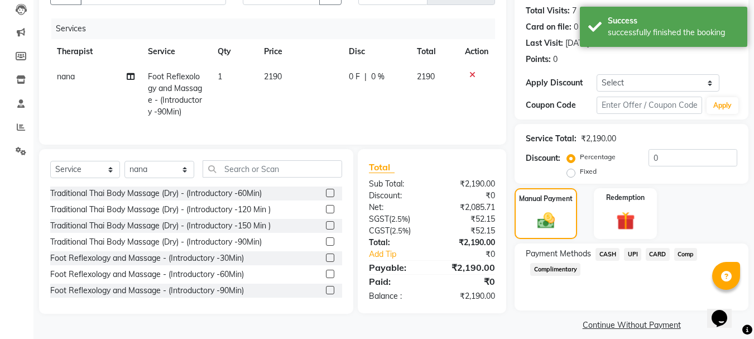
click at [614, 256] on span "CASH" at bounding box center [607, 254] width 24 height 13
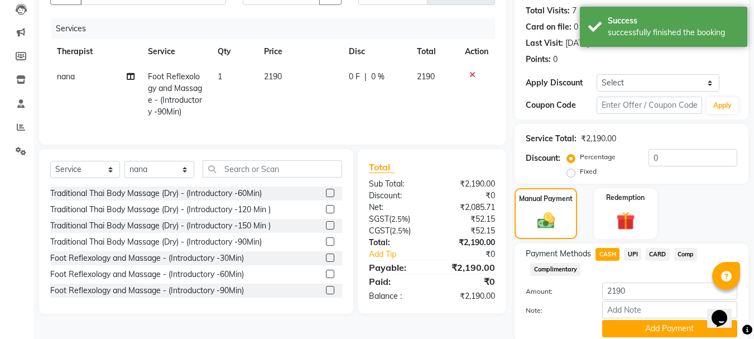
scroll to position [162, 0]
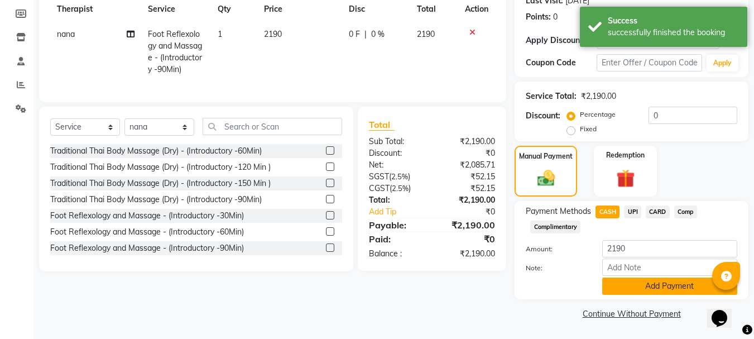
click at [677, 284] on button "Add Payment" at bounding box center [669, 285] width 135 height 17
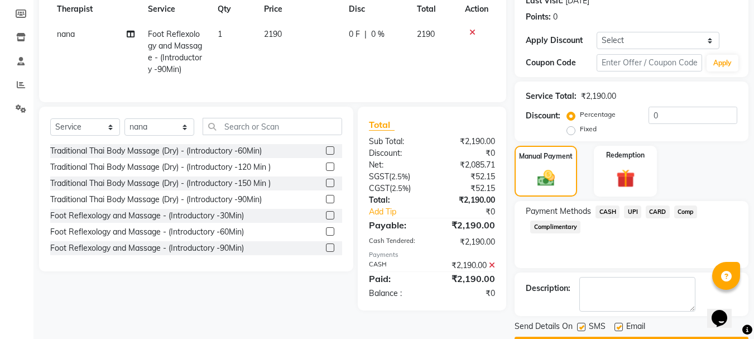
click at [606, 214] on span "CASH" at bounding box center [607, 211] width 24 height 13
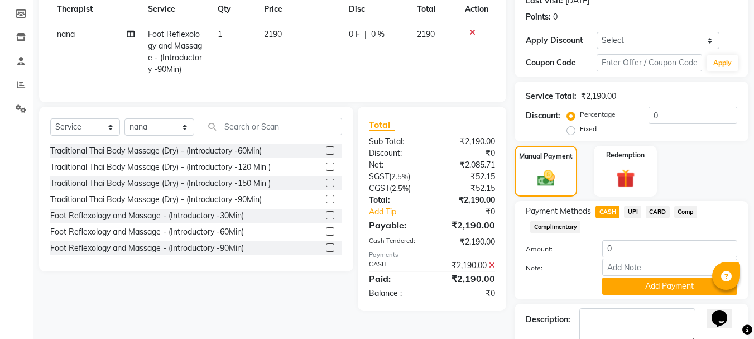
scroll to position [225, 0]
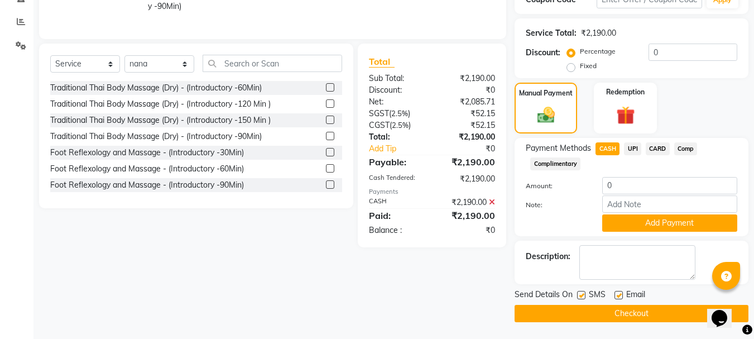
click at [619, 294] on label at bounding box center [618, 295] width 8 height 8
click at [619, 294] on input "checkbox" at bounding box center [617, 295] width 7 height 7
checkbox input "false"
click at [642, 314] on button "Checkout" at bounding box center [632, 313] width 234 height 17
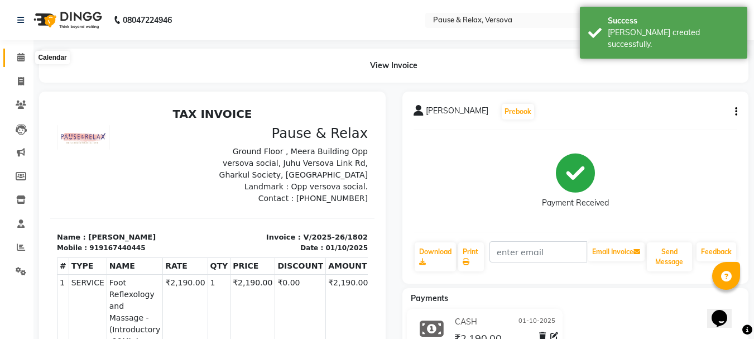
click at [20, 55] on icon at bounding box center [20, 57] width 7 height 8
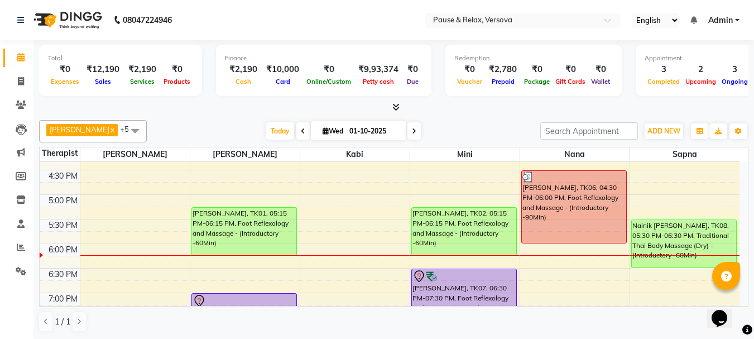
scroll to position [274, 0]
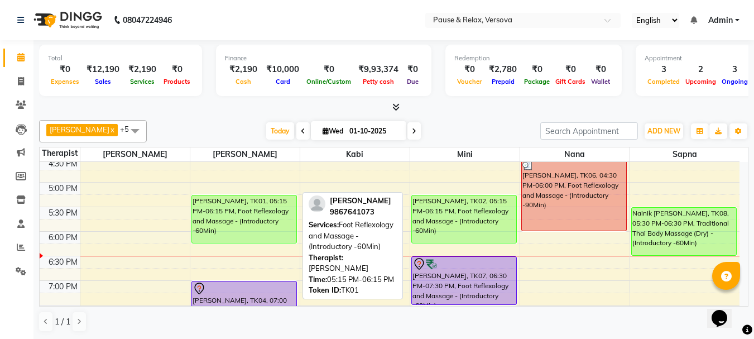
click at [258, 220] on div "[PERSON_NAME], TK01, 05:15 PM-06:15 PM, Foot Reflexology and Massage - (Introdu…" at bounding box center [244, 218] width 104 height 47
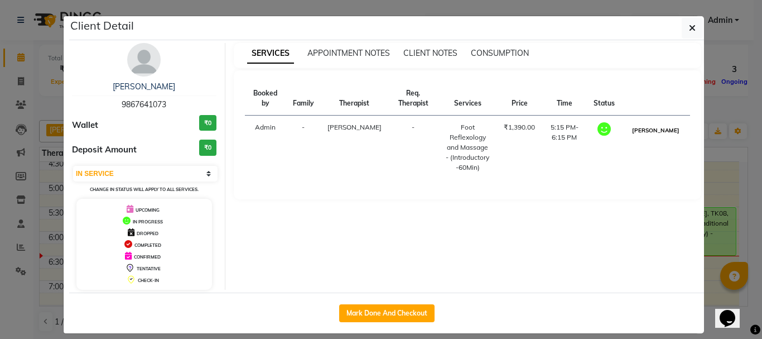
click at [655, 131] on button "[PERSON_NAME]" at bounding box center [656, 130] width 53 height 14
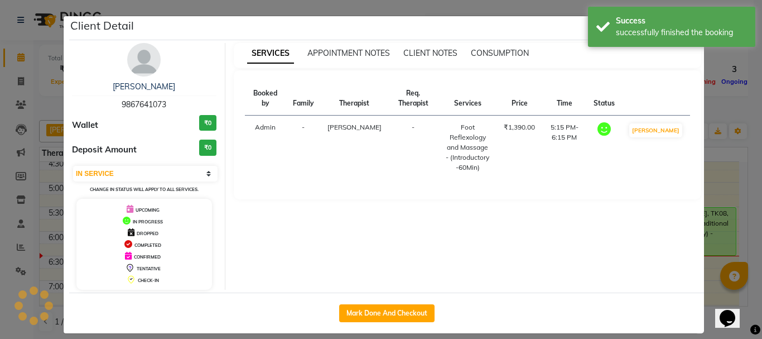
select select "3"
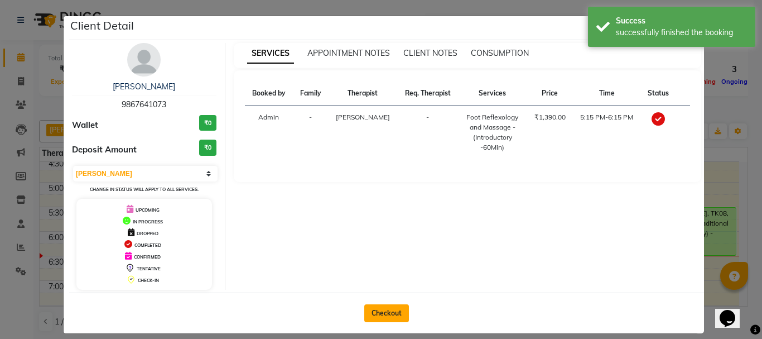
click at [390, 313] on button "Checkout" at bounding box center [386, 313] width 45 height 18
select select "service"
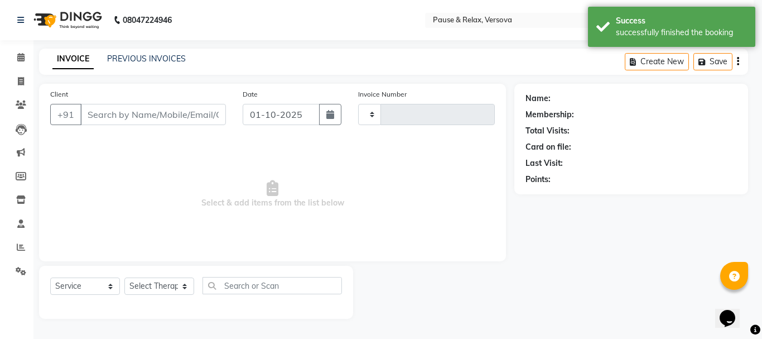
type input "1803"
select select "6832"
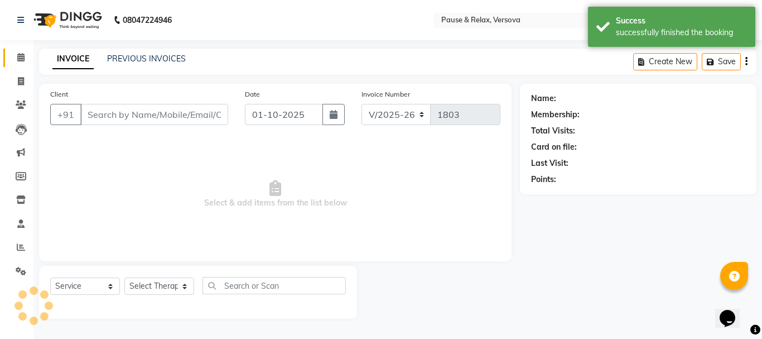
type input "9867641073"
select select "53336"
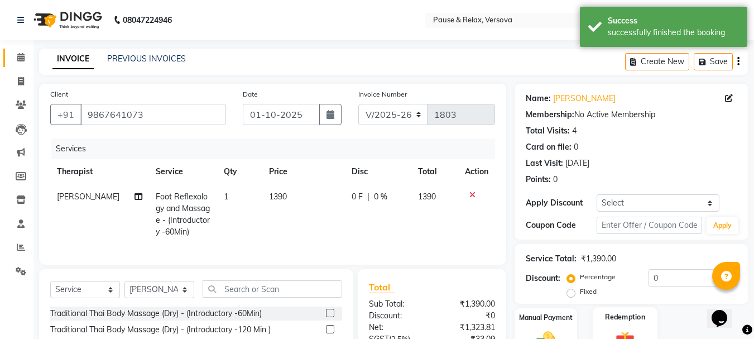
scroll to position [120, 0]
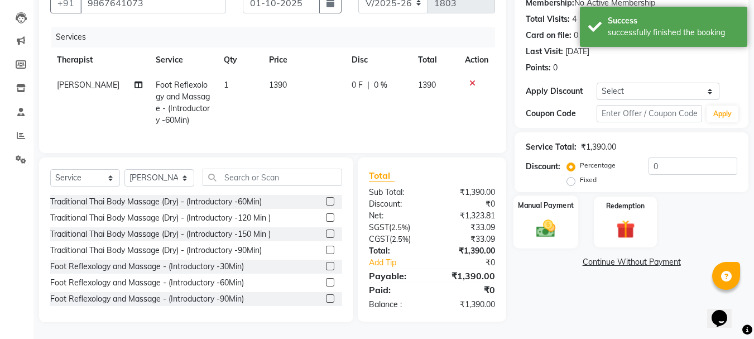
click at [559, 200] on label "Manual Payment" at bounding box center [546, 205] width 56 height 11
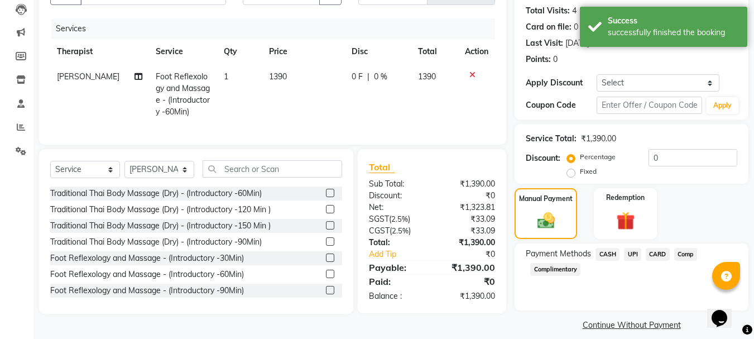
click at [608, 256] on span "CASH" at bounding box center [607, 254] width 24 height 13
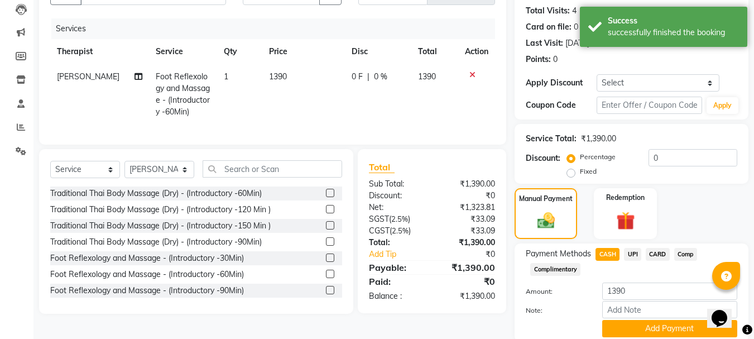
scroll to position [162, 0]
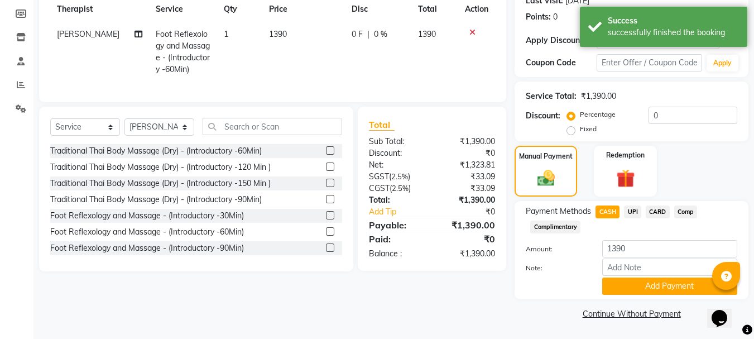
drag, startPoint x: 678, startPoint y: 283, endPoint x: 722, endPoint y: 283, distance: 44.6
click at [679, 283] on button "Add Payment" at bounding box center [669, 285] width 135 height 17
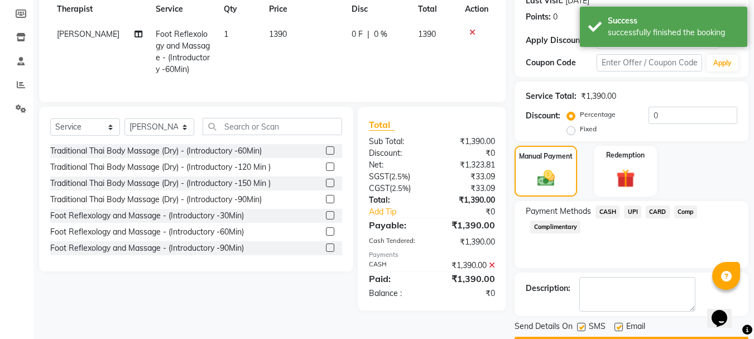
scroll to position [194, 0]
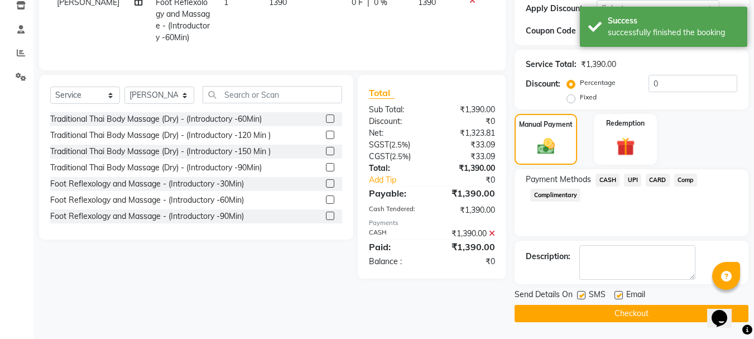
click at [617, 295] on label at bounding box center [618, 295] width 8 height 8
click at [617, 295] on input "checkbox" at bounding box center [617, 295] width 7 height 7
checkbox input "false"
click at [640, 309] on button "Checkout" at bounding box center [632, 313] width 234 height 17
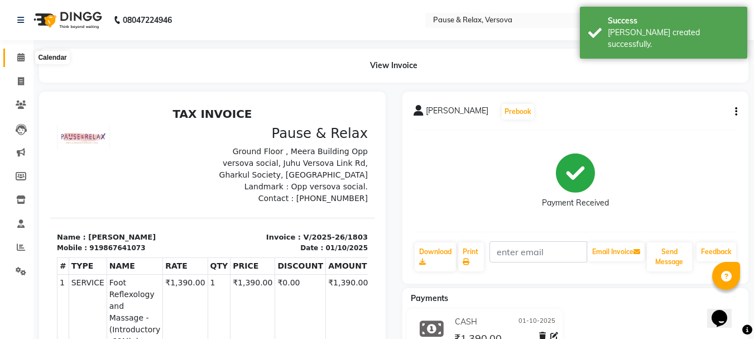
click at [20, 54] on icon at bounding box center [20, 57] width 7 height 8
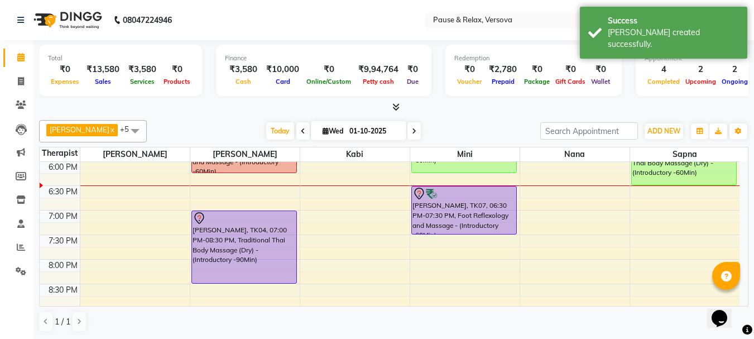
scroll to position [276, 0]
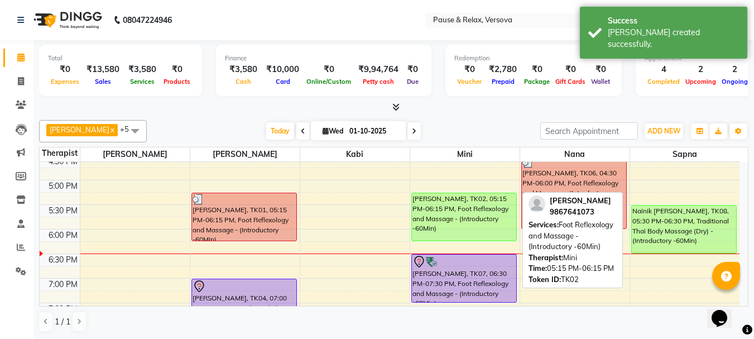
click at [473, 222] on div "[PERSON_NAME], TK02, 05:15 PM-06:15 PM, Foot Reflexology and Massage - (Introdu…" at bounding box center [464, 216] width 104 height 47
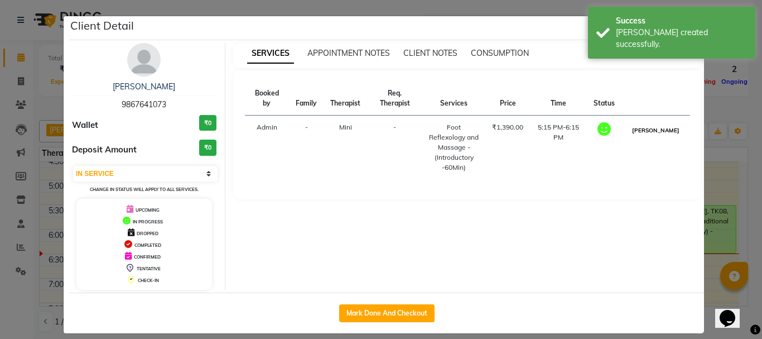
click at [656, 129] on button "[PERSON_NAME]" at bounding box center [656, 130] width 53 height 14
select select "3"
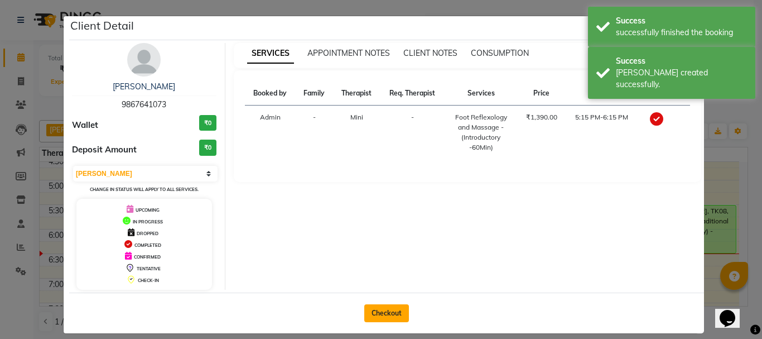
click at [391, 315] on button "Checkout" at bounding box center [386, 313] width 45 height 18
select select "6832"
select select "service"
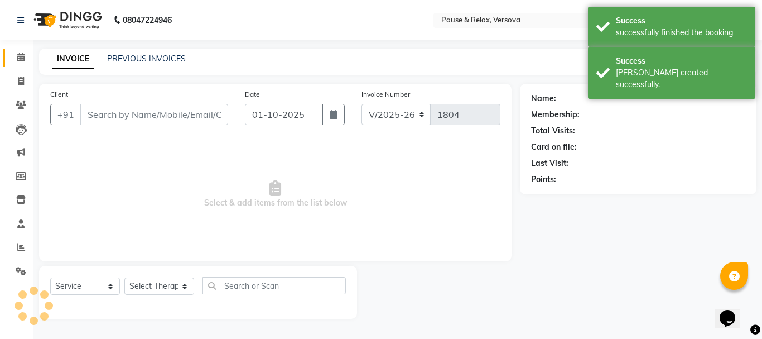
type input "9867641073"
select select "92489"
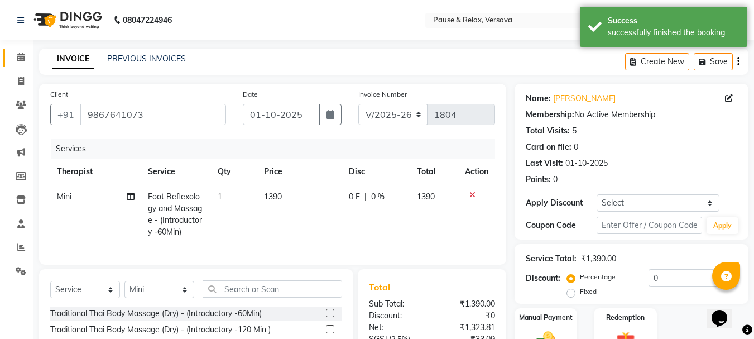
scroll to position [120, 0]
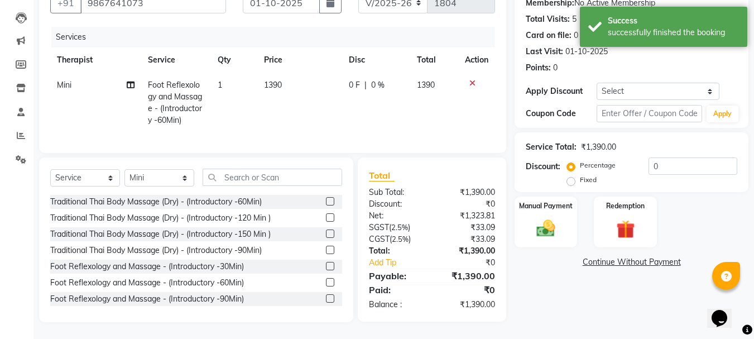
drag, startPoint x: 566, startPoint y: 195, endPoint x: 582, endPoint y: 203, distance: 17.0
click at [566, 201] on label "Manual Payment" at bounding box center [546, 206] width 54 height 10
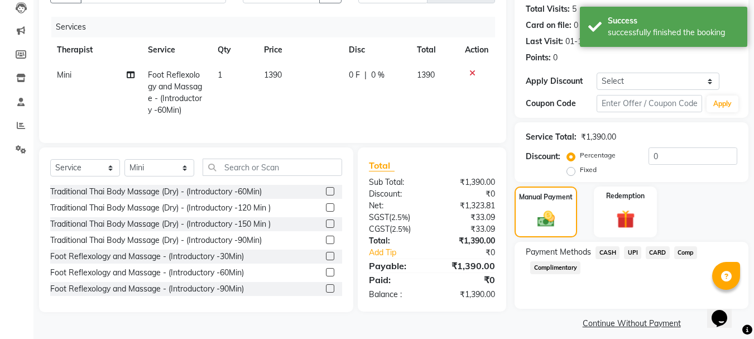
scroll to position [131, 0]
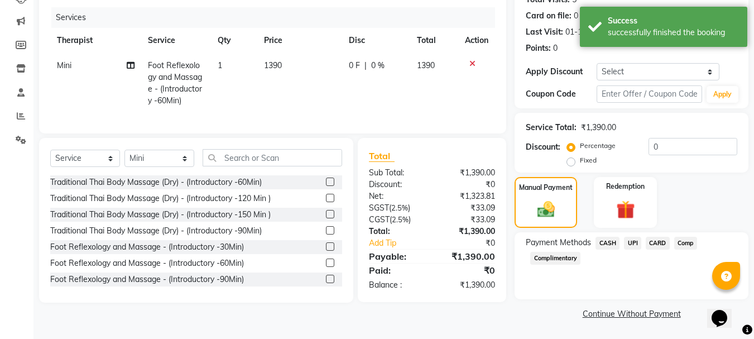
click at [602, 241] on span "CASH" at bounding box center [607, 243] width 24 height 13
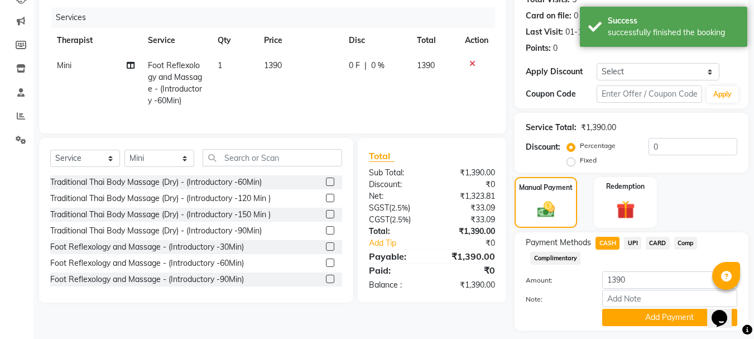
scroll to position [162, 0]
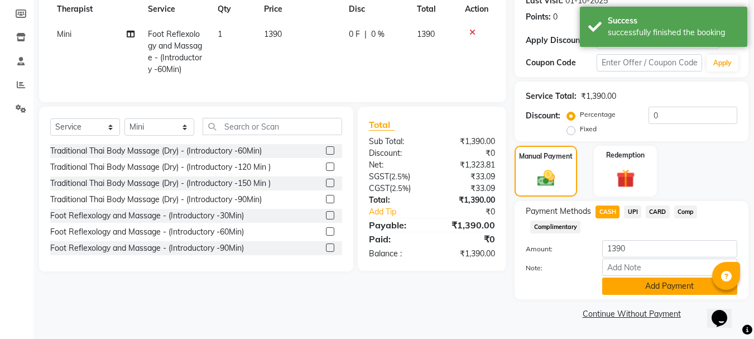
click at [685, 285] on button "Add Payment" at bounding box center [669, 285] width 135 height 17
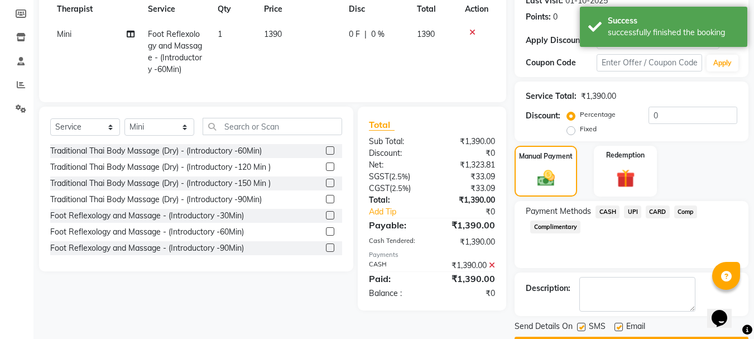
scroll to position [194, 0]
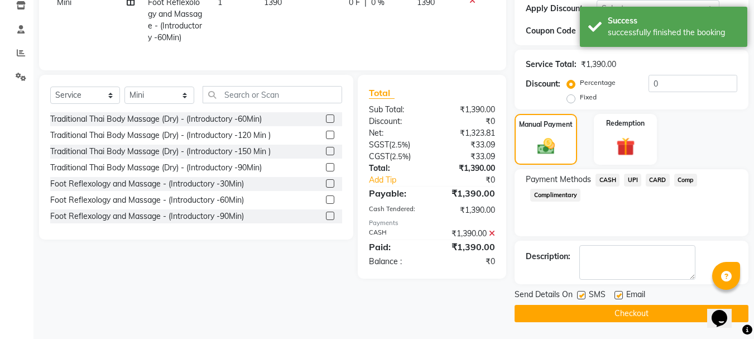
drag, startPoint x: 622, startPoint y: 295, endPoint x: 630, endPoint y: 302, distance: 10.7
click at [621, 295] on label at bounding box center [618, 295] width 8 height 8
click at [621, 295] on input "checkbox" at bounding box center [617, 295] width 7 height 7
checkbox input "false"
click at [654, 309] on button "Checkout" at bounding box center [632, 313] width 234 height 17
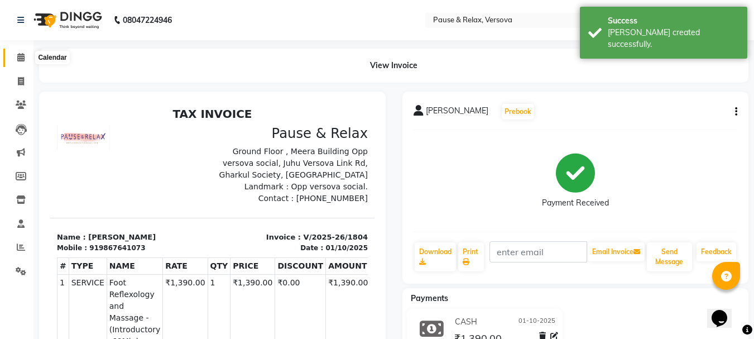
click at [18, 58] on icon at bounding box center [20, 57] width 7 height 8
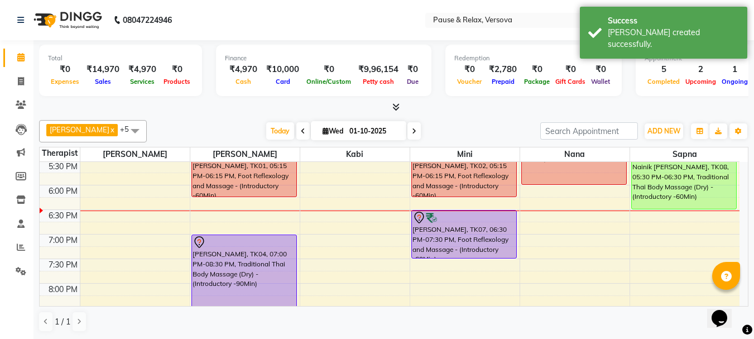
scroll to position [299, 0]
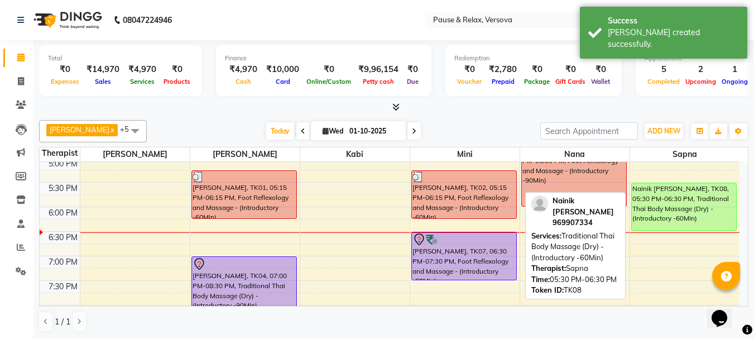
click at [694, 199] on div "Nainik [PERSON_NAME], TK08, 05:30 PM-06:30 PM, Traditional Thai Body Massage (D…" at bounding box center [684, 206] width 105 height 47
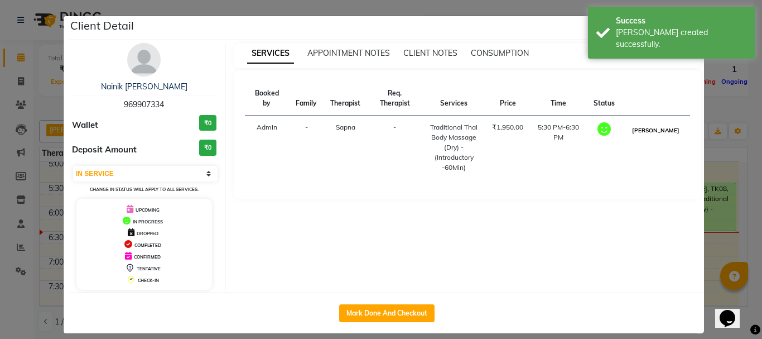
drag, startPoint x: 652, startPoint y: 132, endPoint x: 647, endPoint y: 152, distance: 20.9
click at [652, 133] on button "[PERSON_NAME]" at bounding box center [656, 130] width 53 height 14
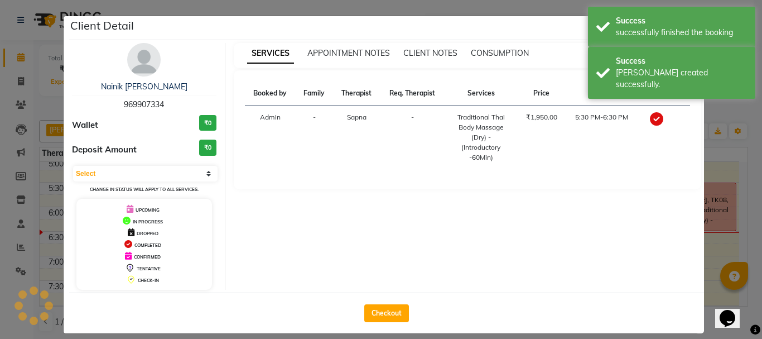
select select "3"
click at [381, 308] on button "Checkout" at bounding box center [386, 313] width 45 height 18
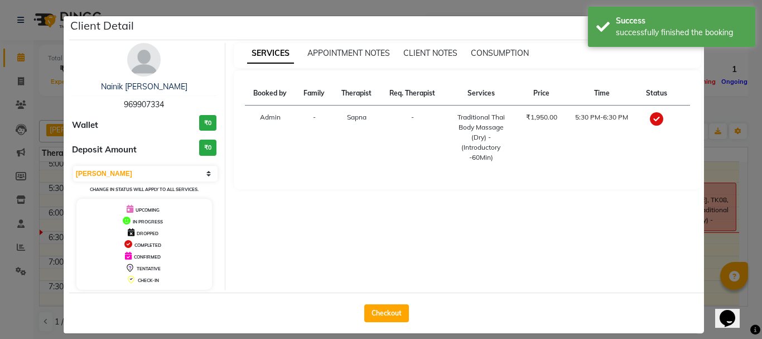
select select "6832"
select select "service"
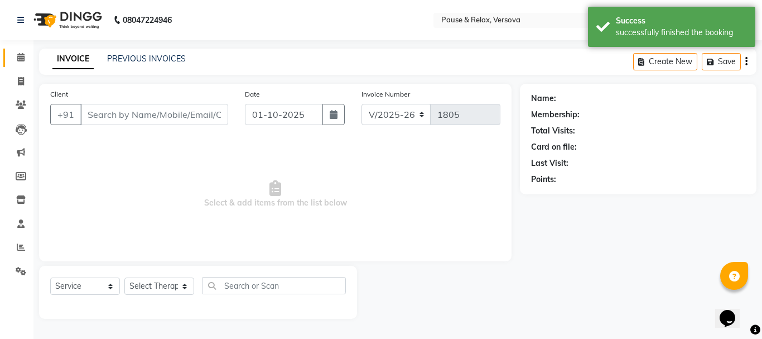
type input "969907334"
select select "93075"
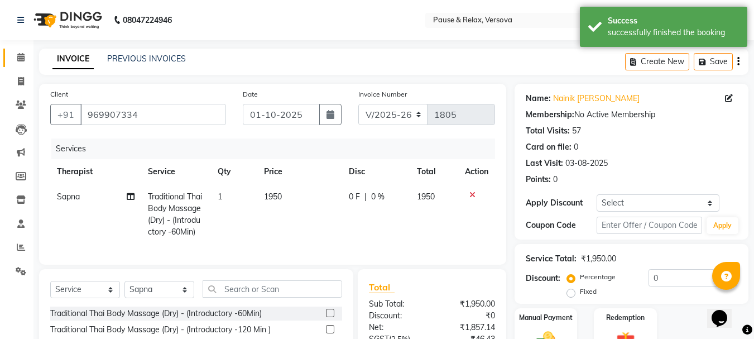
scroll to position [120, 0]
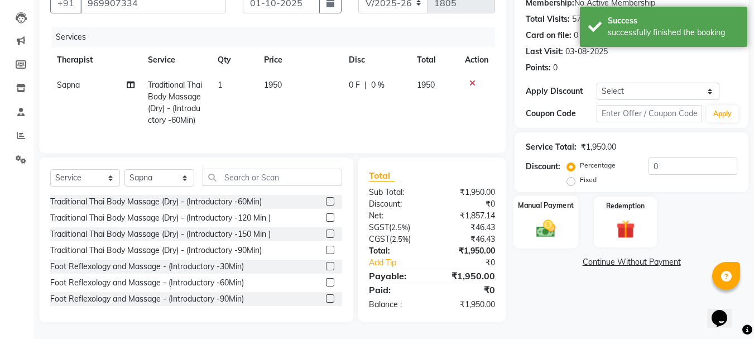
click at [554, 200] on label "Manual Payment" at bounding box center [546, 205] width 56 height 11
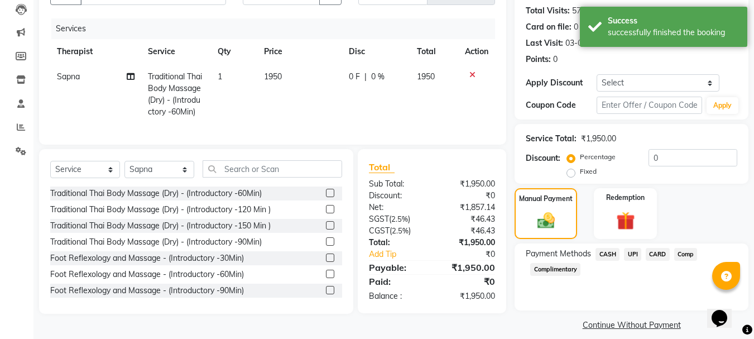
click at [609, 254] on span "CASH" at bounding box center [607, 254] width 24 height 13
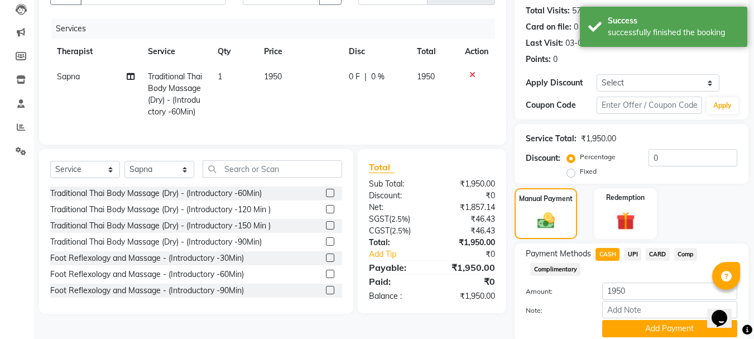
scroll to position [162, 0]
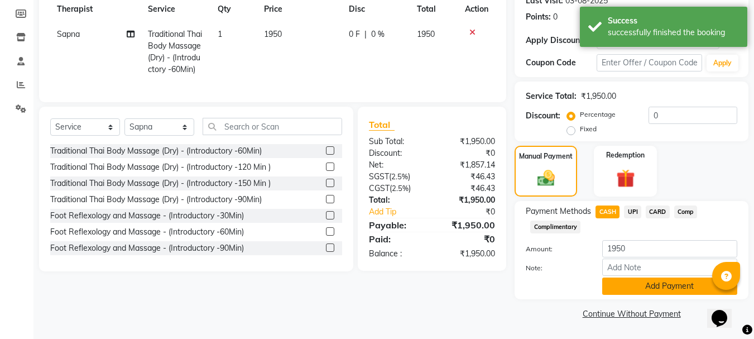
click at [682, 287] on button "Add Payment" at bounding box center [669, 285] width 135 height 17
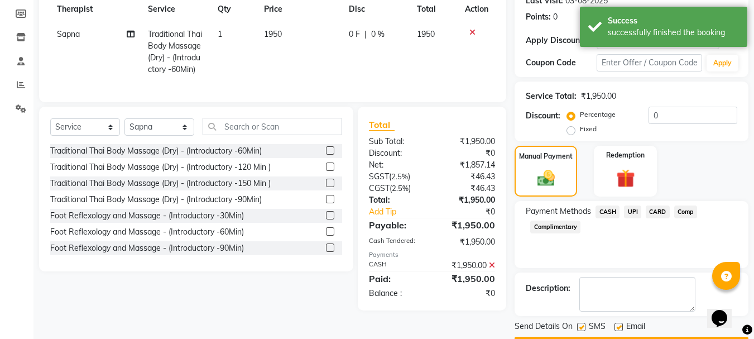
scroll to position [194, 0]
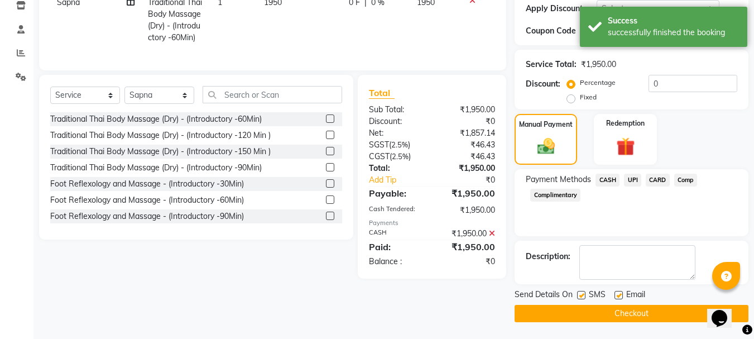
click at [621, 295] on label at bounding box center [618, 295] width 8 height 8
click at [621, 295] on input "checkbox" at bounding box center [617, 295] width 7 height 7
checkbox input "false"
click at [647, 311] on button "Checkout" at bounding box center [632, 313] width 234 height 17
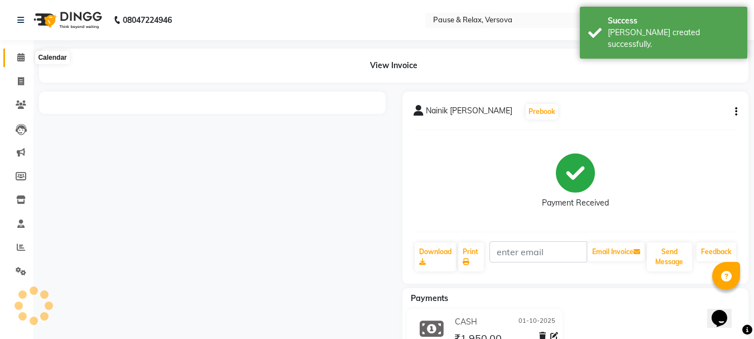
click at [25, 55] on icon at bounding box center [20, 57] width 7 height 8
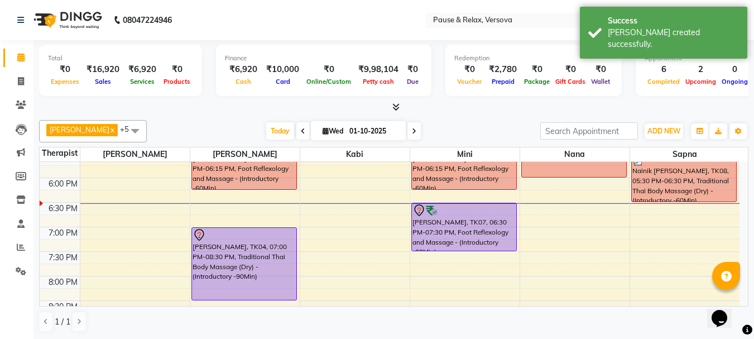
scroll to position [338, 0]
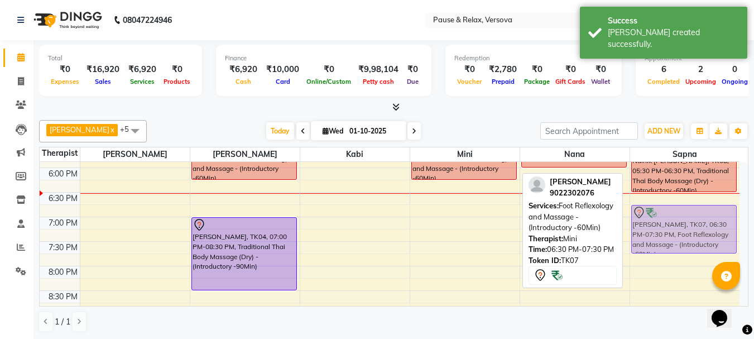
drag, startPoint x: 440, startPoint y: 198, endPoint x: 646, endPoint y: 210, distance: 206.3
click at [646, 210] on tr "[PERSON_NAME], TK03, 01:45 PM-02:45 PM, Foot Reflexology and Massage - (Introdu…" at bounding box center [390, 94] width 700 height 540
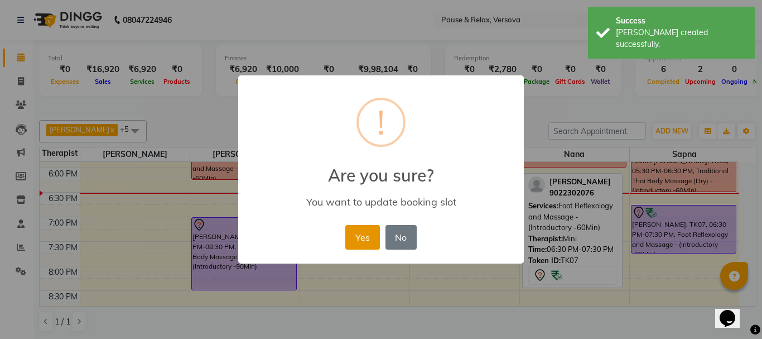
click at [358, 244] on button "Yes" at bounding box center [362, 237] width 34 height 25
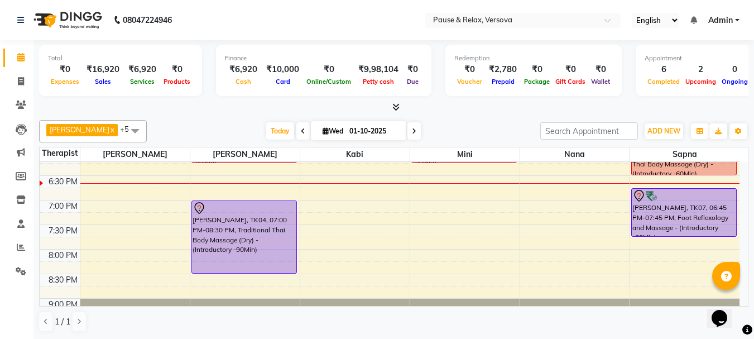
scroll to position [357, 0]
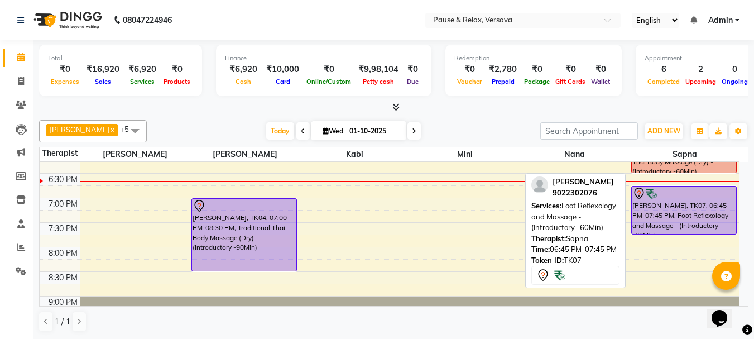
click at [692, 195] on div at bounding box center [684, 193] width 104 height 13
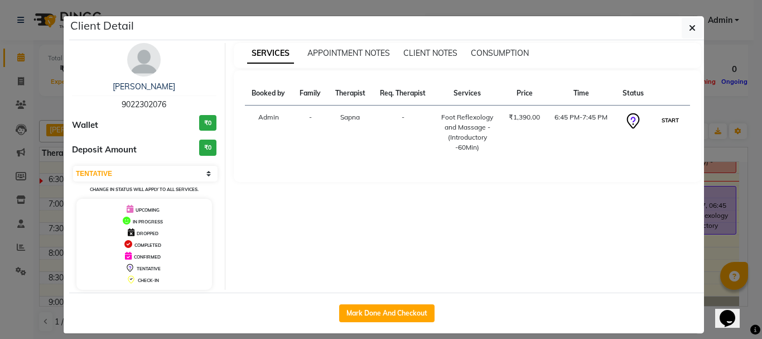
click at [669, 117] on button "START" at bounding box center [670, 120] width 23 height 14
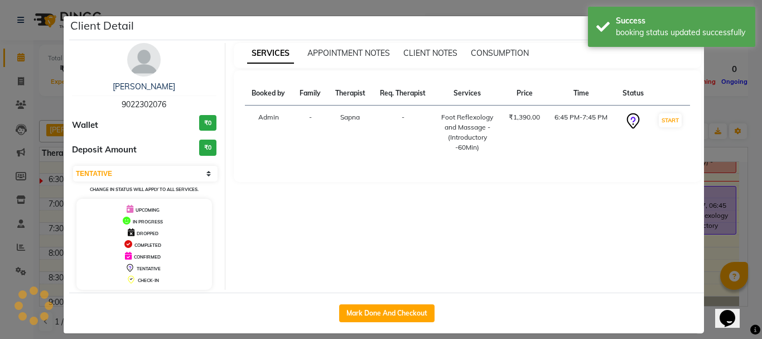
select select "1"
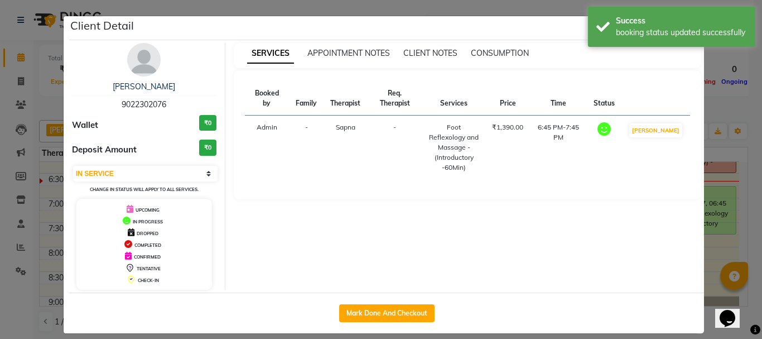
click at [724, 246] on ngb-modal-window "Client Detail [PERSON_NAME] 9022302076 Wallet ₹0 Deposit Amount ₹0 Select IN SE…" at bounding box center [381, 169] width 762 height 339
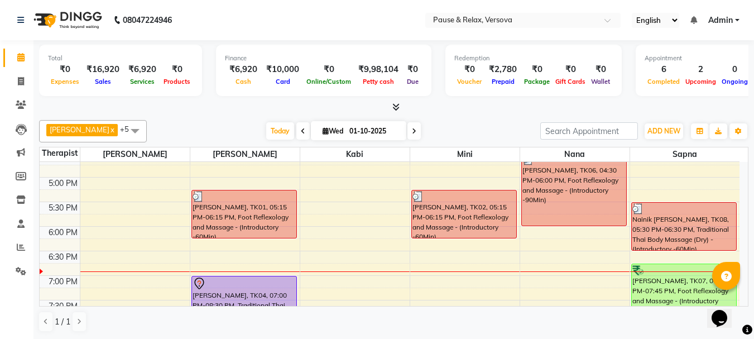
scroll to position [323, 0]
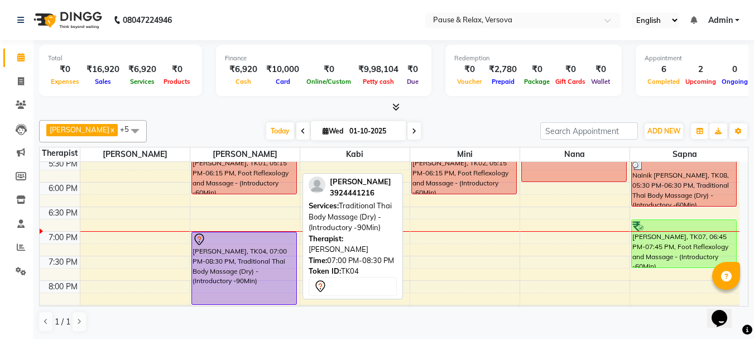
click at [248, 246] on div "[PERSON_NAME], TK04, 07:00 PM-08:30 PM, Traditional Thai Body Massage (Dry) - (…" at bounding box center [244, 268] width 104 height 72
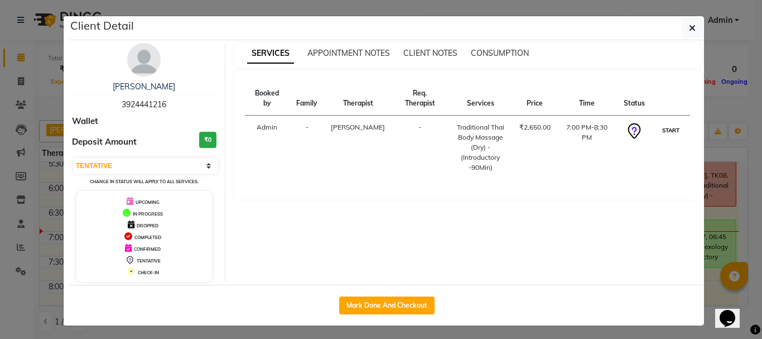
click at [669, 123] on button "START" at bounding box center [671, 130] width 23 height 14
select select "1"
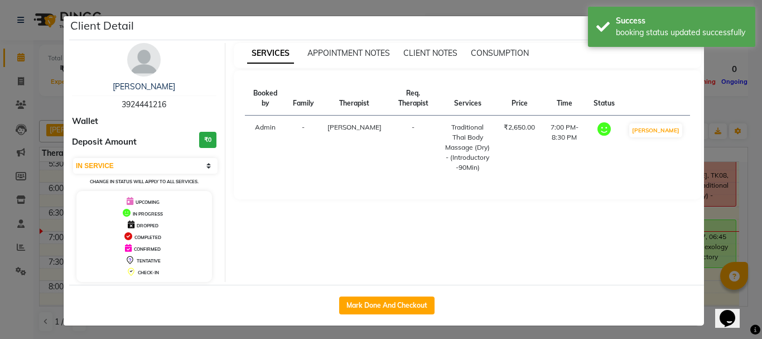
click at [708, 278] on ngb-modal-window "Client Detail [PERSON_NAME] 3924441216 Wallet Deposit Amount ₹0 Select IN SERVI…" at bounding box center [381, 169] width 762 height 339
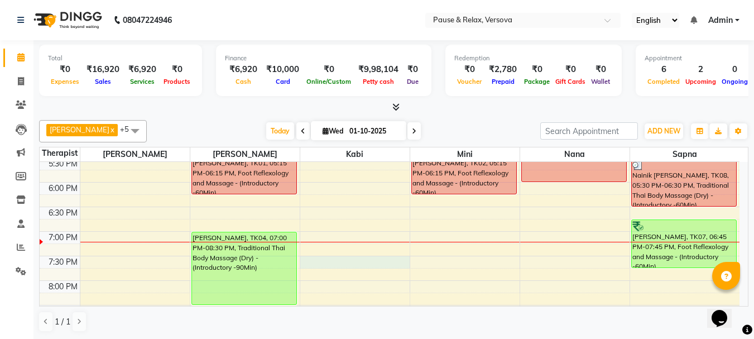
click at [364, 262] on div "11:00 AM 11:30 AM 12:00 PM 12:30 PM 1:00 PM 1:30 PM 2:00 PM 2:30 PM 3:00 PM 3:3…" at bounding box center [390, 109] width 700 height 540
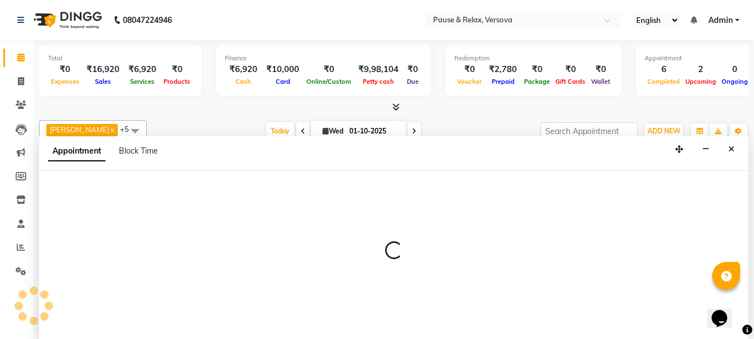
scroll to position [1, 0]
select select "92319"
select select "1170"
select select "tentative"
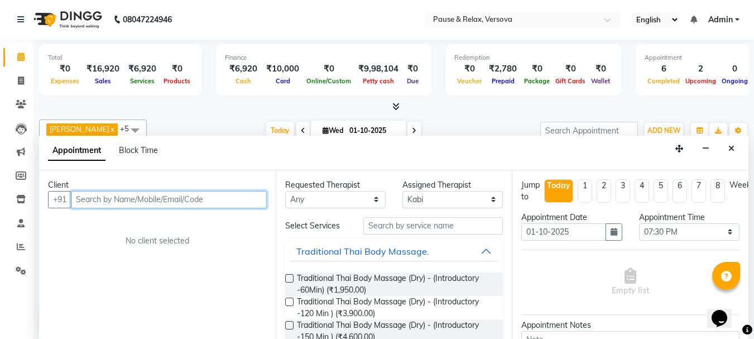
click at [207, 203] on input "text" at bounding box center [169, 199] width 196 height 17
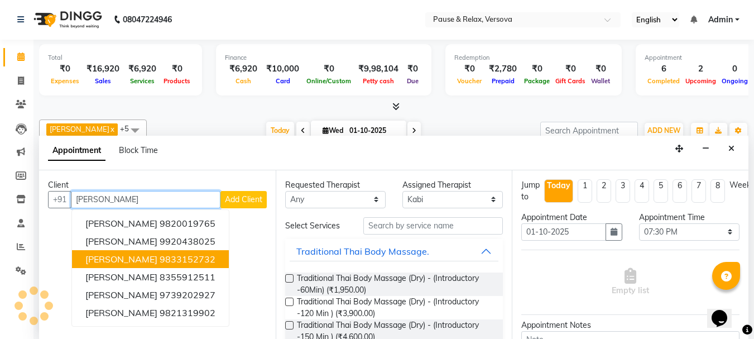
click at [176, 258] on ngb-highlight "9833152732" at bounding box center [188, 258] width 56 height 11
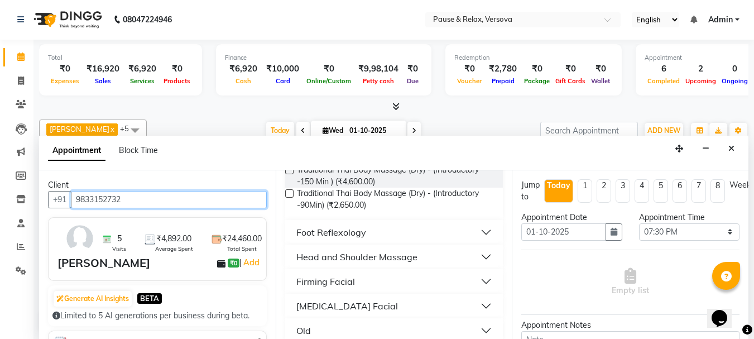
scroll to position [159, 0]
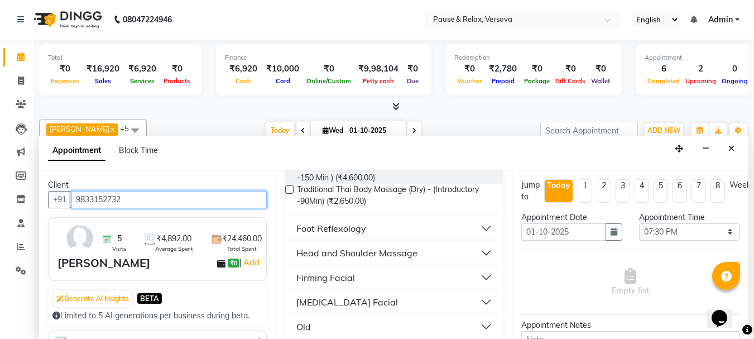
type input "9833152732"
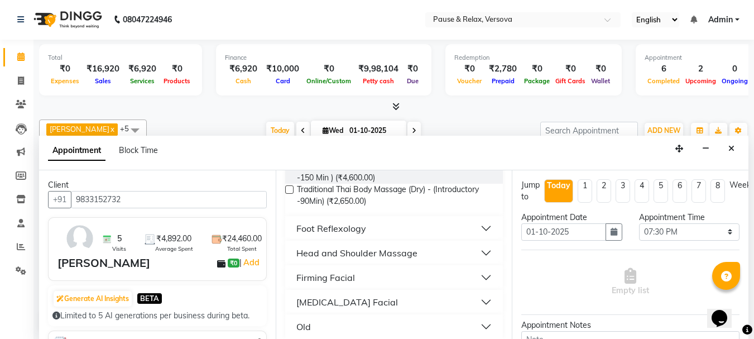
click at [481, 227] on button "Foot Reflexology" at bounding box center [394, 228] width 209 height 20
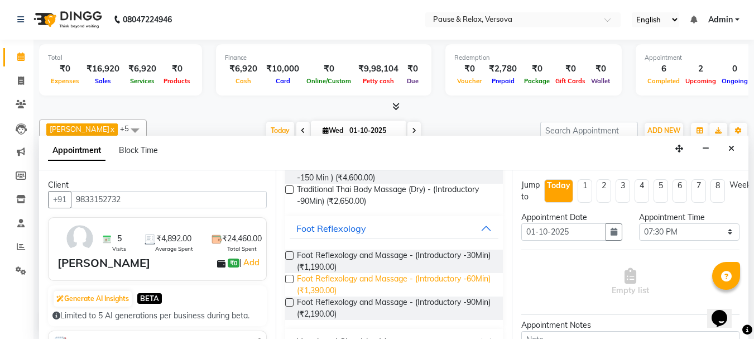
click at [437, 277] on span "Foot Reflexology and Massage - (Introductory -60Min) (₹1,390.00)" at bounding box center [396, 284] width 198 height 23
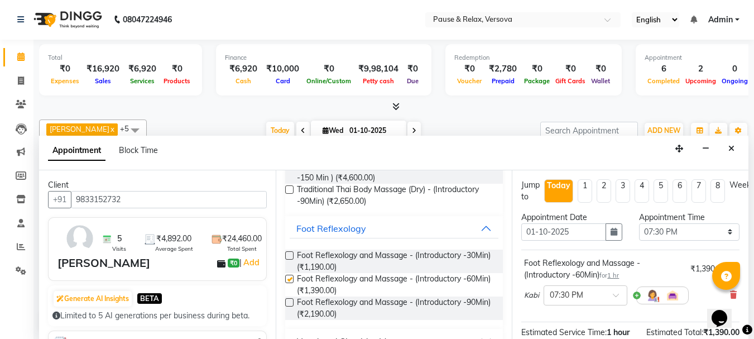
checkbox input "false"
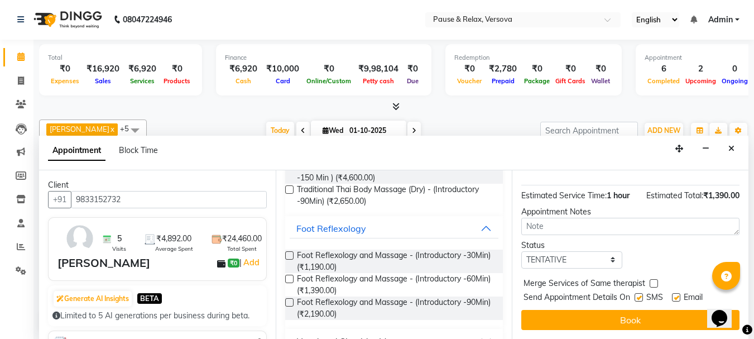
click at [677, 293] on label at bounding box center [676, 297] width 8 height 8
click at [677, 295] on input "checkbox" at bounding box center [675, 298] width 7 height 7
checkbox input "false"
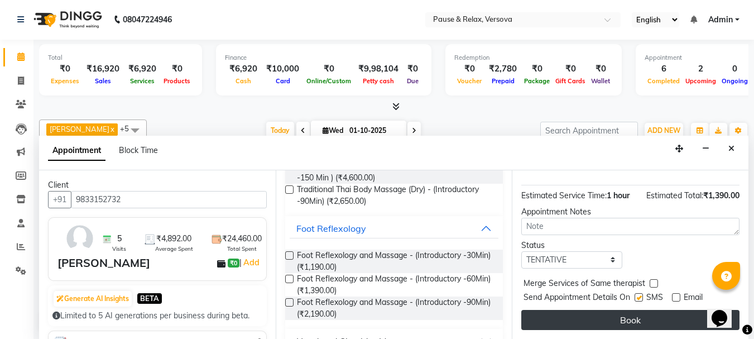
click at [669, 315] on button "Book" at bounding box center [630, 320] width 218 height 20
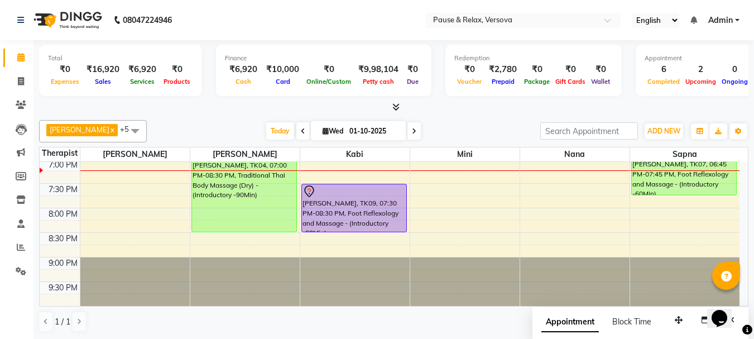
scroll to position [343, 0]
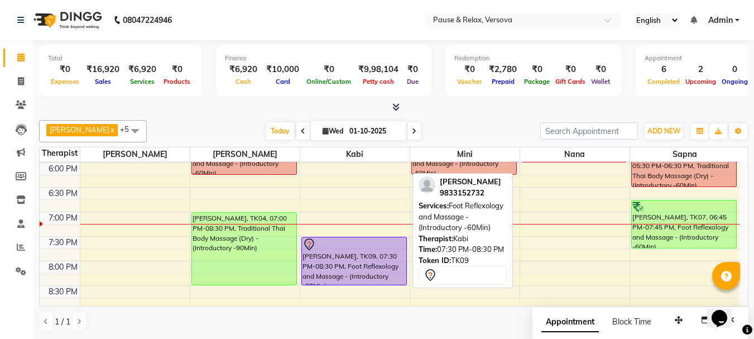
click at [348, 260] on div "[PERSON_NAME], TK09, 07:30 PM-08:30 PM, Foot Reflexology and Massage - (Introdu…" at bounding box center [354, 260] width 104 height 47
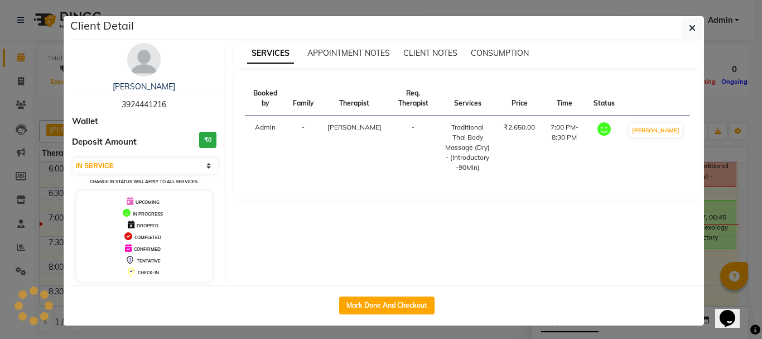
select select "7"
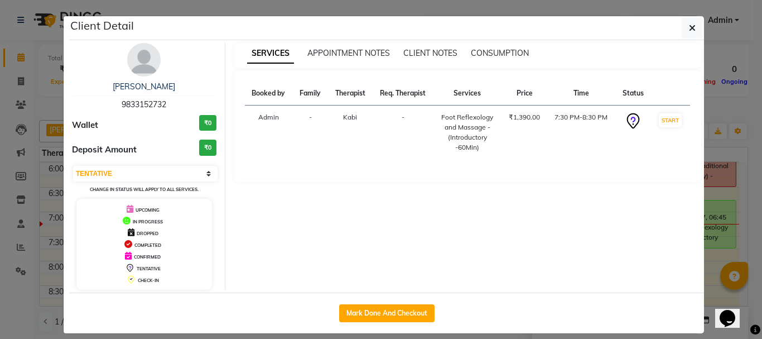
click at [136, 101] on span "9833152732" at bounding box center [144, 104] width 45 height 10
copy span "9833152732"
click at [689, 28] on icon "button" at bounding box center [692, 27] width 7 height 9
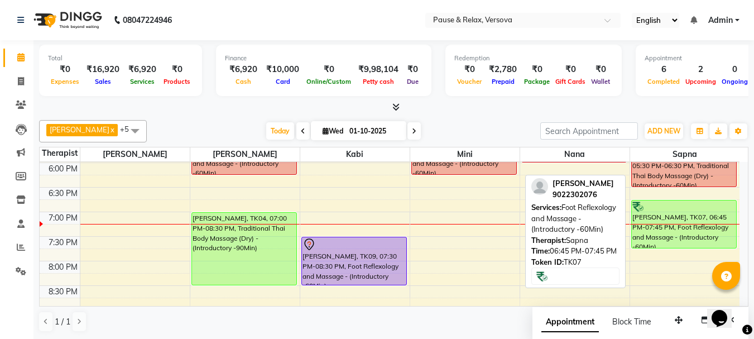
click at [652, 212] on div "[PERSON_NAME], TK07, 06:45 PM-07:45 PM, Foot Reflexology and Massage - (Introdu…" at bounding box center [684, 223] width 105 height 47
select select "1"
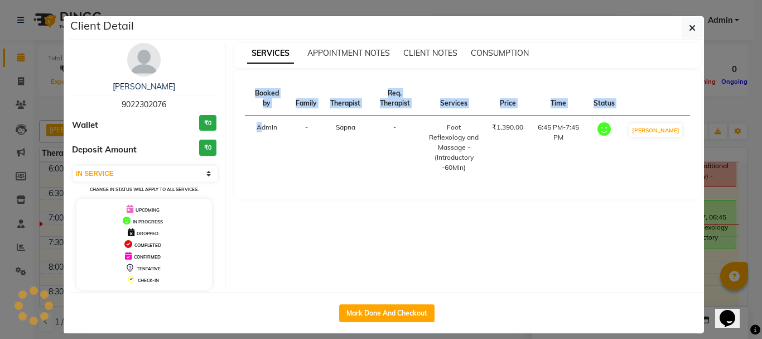
click at [652, 212] on div "SERVICES APPOINTMENT NOTES CLIENT NOTES CONSUMPTION Booked by Family Therapist …" at bounding box center [467, 166] width 485 height 247
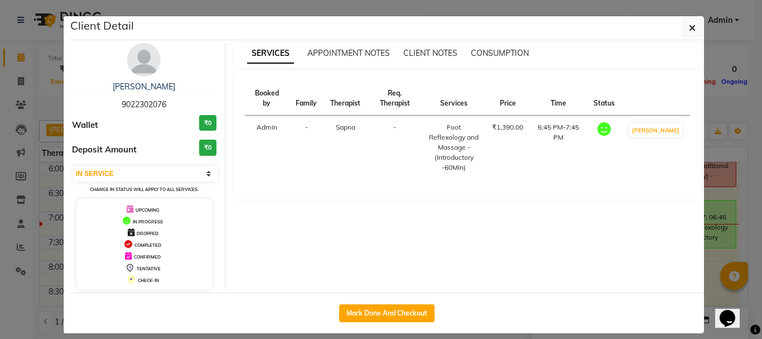
click at [142, 99] on span "9022302076" at bounding box center [144, 104] width 45 height 10
click at [142, 101] on span "9022302076" at bounding box center [144, 104] width 45 height 10
copy span "9022302076"
click at [692, 21] on button "button" at bounding box center [692, 27] width 21 height 21
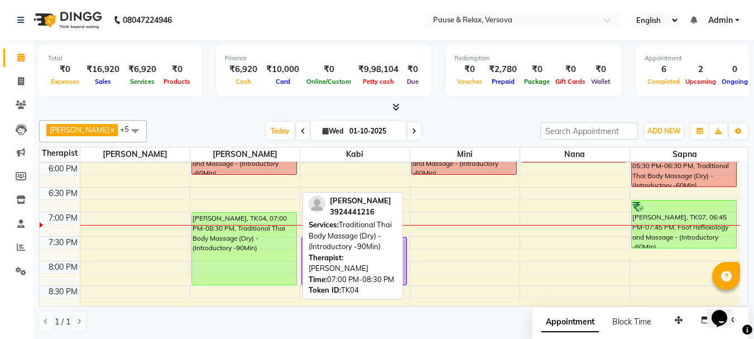
click at [261, 238] on div "[PERSON_NAME], TK04, 07:00 PM-08:30 PM, Traditional Thai Body Massage (Dry) - (…" at bounding box center [244, 249] width 104 height 72
select select "1"
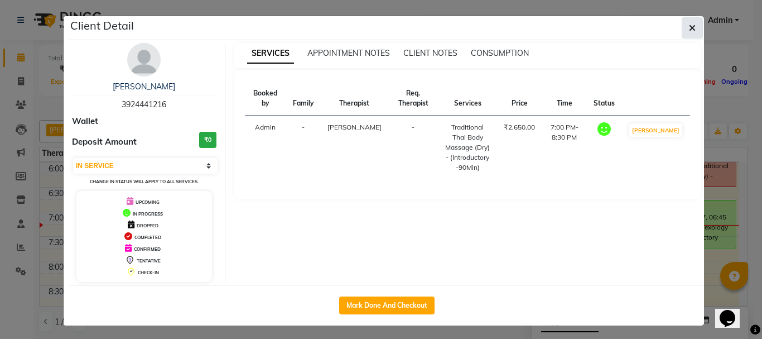
click at [689, 31] on icon "button" at bounding box center [692, 27] width 7 height 9
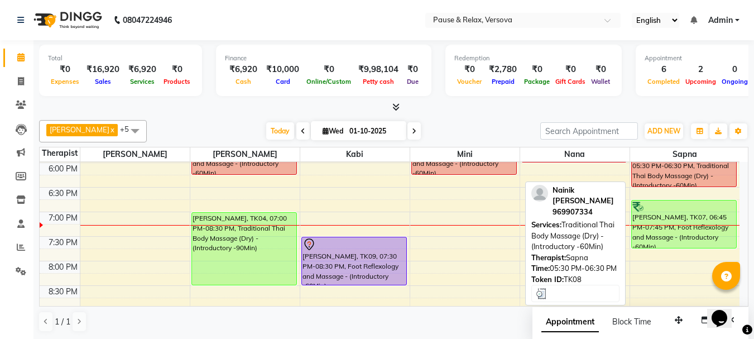
click at [693, 171] on div "Nainik [PERSON_NAME], TK08, 05:30 PM-06:30 PM, Traditional Thai Body Massage (D…" at bounding box center [684, 162] width 105 height 47
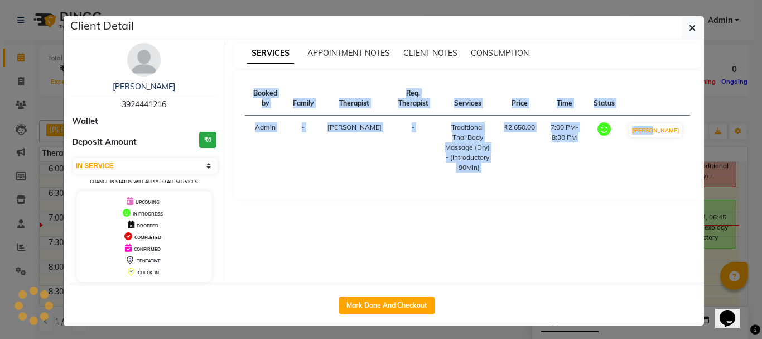
click at [693, 171] on div "SERVICES APPOINTMENT NOTES CLIENT NOTES CONSUMPTION Booked by Family Therapist …" at bounding box center [467, 162] width 485 height 239
select select "3"
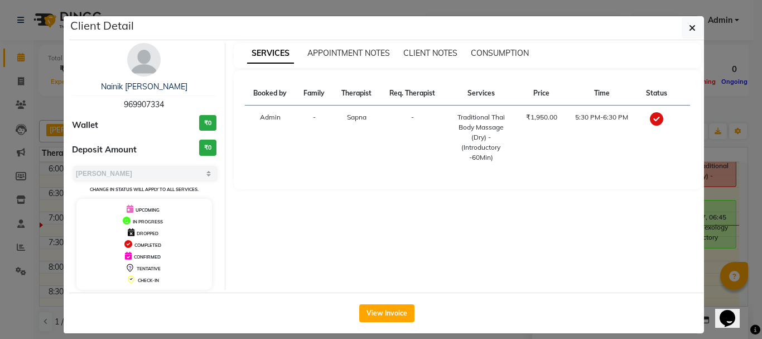
drag, startPoint x: 394, startPoint y: 210, endPoint x: 291, endPoint y: 193, distance: 104.6
click at [393, 208] on div "SERVICES APPOINTMENT NOTES CLIENT NOTES CONSUMPTION Booked by Family Therapist …" at bounding box center [467, 166] width 485 height 247
click at [147, 104] on span "969907334" at bounding box center [144, 104] width 40 height 10
copy span "969907334"
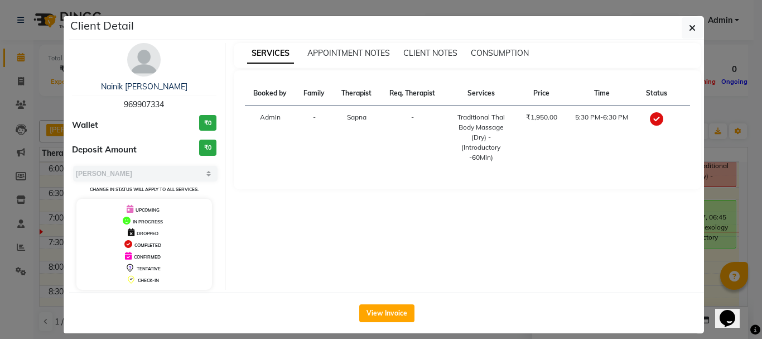
click at [691, 28] on icon "button" at bounding box center [692, 27] width 7 height 9
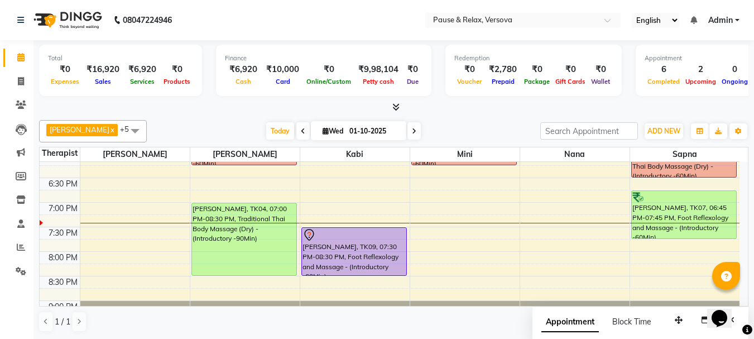
scroll to position [350, 0]
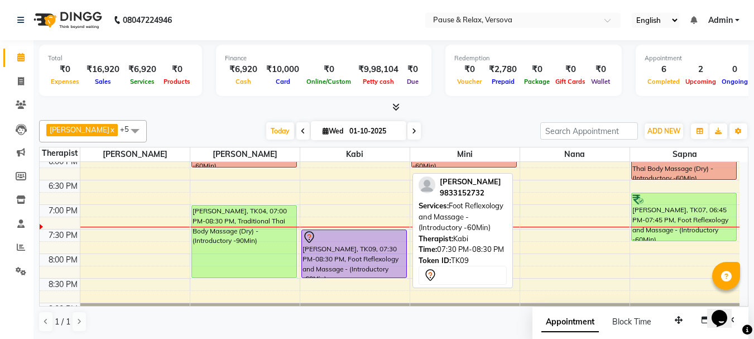
click at [376, 242] on div at bounding box center [353, 236] width 103 height 13
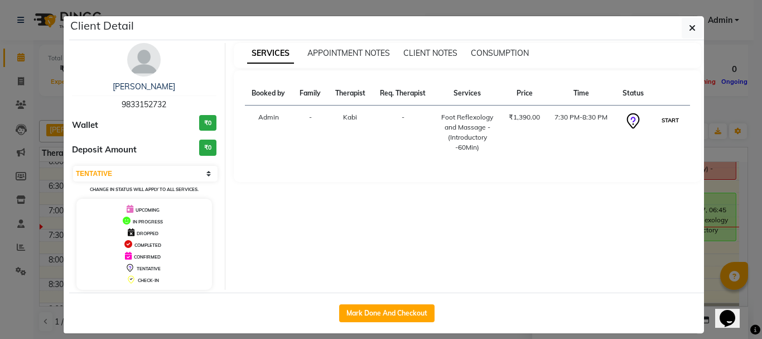
click at [661, 118] on button "START" at bounding box center [670, 120] width 23 height 14
select select "1"
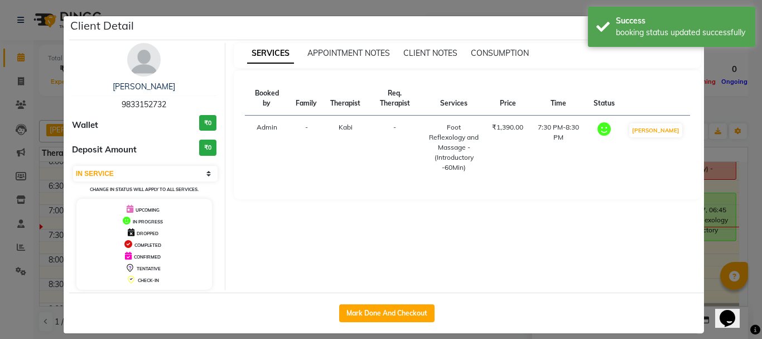
click at [715, 260] on ngb-modal-window "Client Detail [PERSON_NAME] 9833152732 Wallet ₹0 Deposit Amount ₹0 Select IN SE…" at bounding box center [381, 169] width 762 height 339
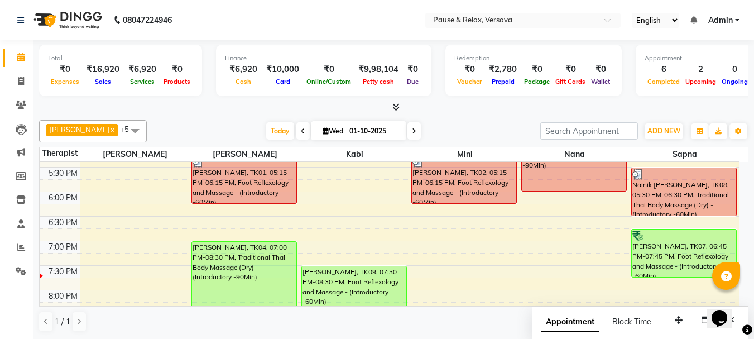
scroll to position [325, 0]
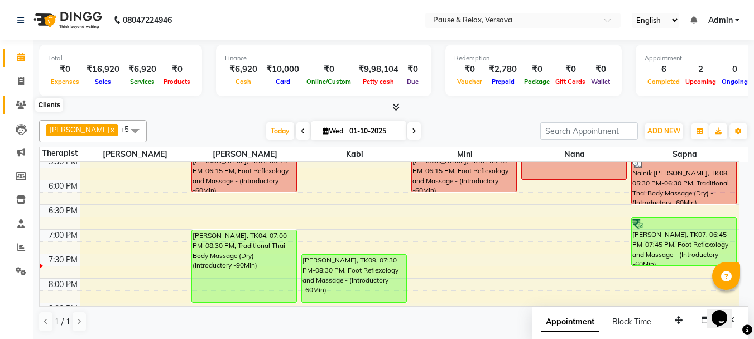
click at [19, 104] on icon at bounding box center [21, 104] width 11 height 8
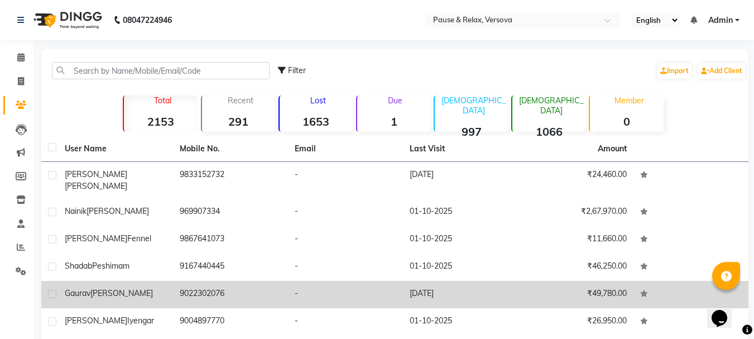
click at [100, 288] on span "[PERSON_NAME]" at bounding box center [121, 293] width 63 height 10
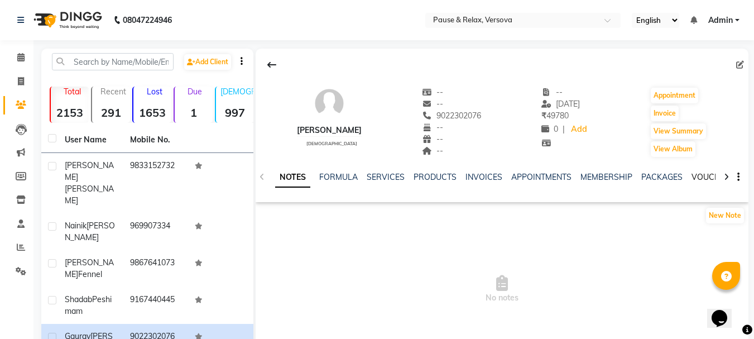
click at [707, 179] on link "VOUCHERS" at bounding box center [713, 177] width 44 height 10
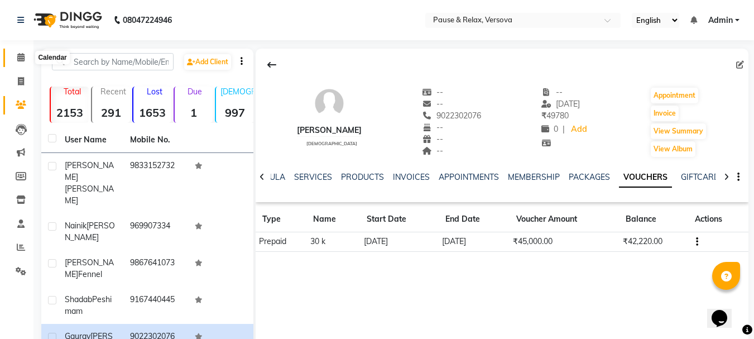
drag, startPoint x: 23, startPoint y: 58, endPoint x: 206, endPoint y: 4, distance: 190.7
click at [23, 59] on icon at bounding box center [20, 57] width 7 height 8
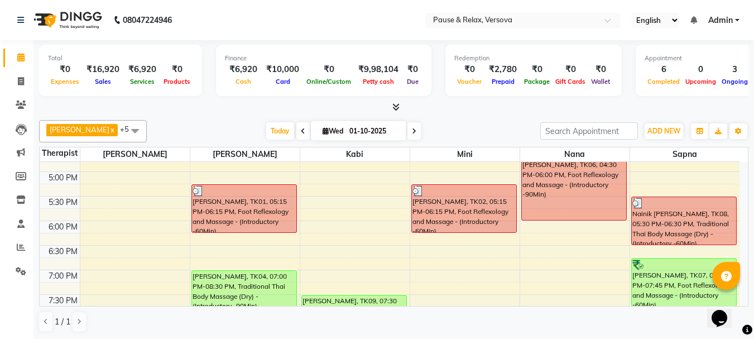
scroll to position [282, 0]
